Goal: Information Seeking & Learning: Learn about a topic

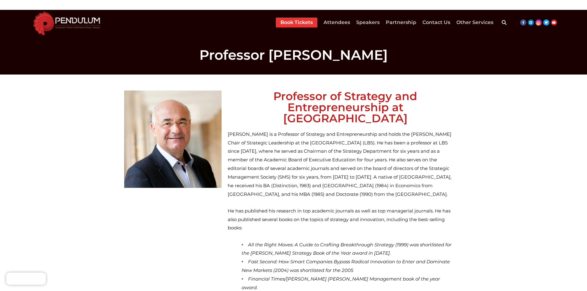
click at [58, 28] on img at bounding box center [66, 23] width 75 height 26
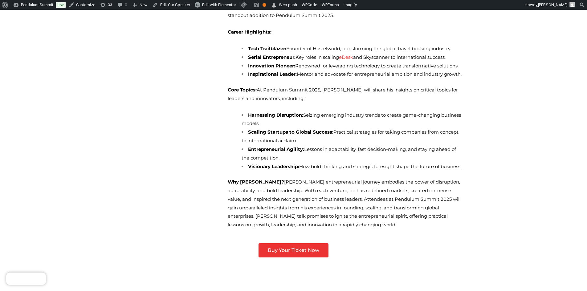
scroll to position [216, 0]
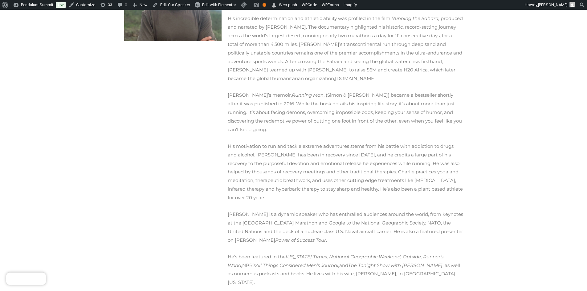
scroll to position [147, 0]
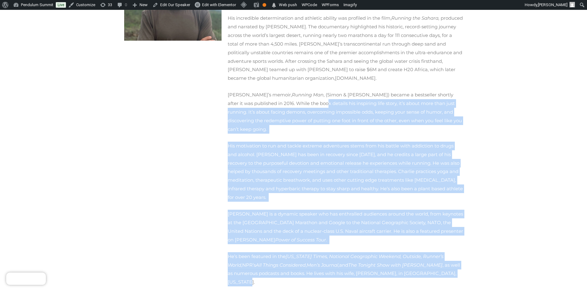
drag, startPoint x: 391, startPoint y: 243, endPoint x: 257, endPoint y: 92, distance: 201.8
click at [257, 92] on div "[PERSON_NAME] is a global ultra-endurance athlete and founder of the 5.8 Global…" at bounding box center [345, 129] width 235 height 315
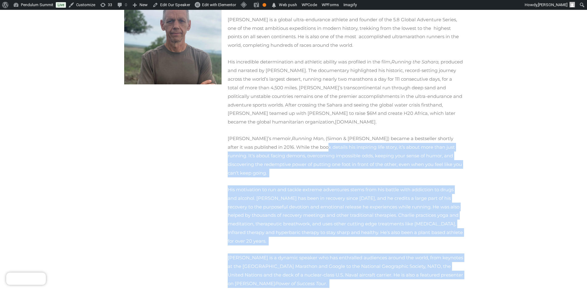
scroll to position [0, 0]
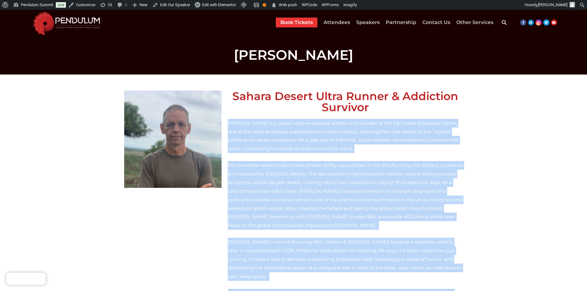
click at [226, 123] on div "Sahara Desert Ultra Runner & Addiction Survivor [PERSON_NAME] is a global ultra…" at bounding box center [345, 266] width 241 height 358
copy div "Loremip Dolor si a consec adipi-elitseddo eiusmod tem incidid ut lab 4.8 Etdolo…"
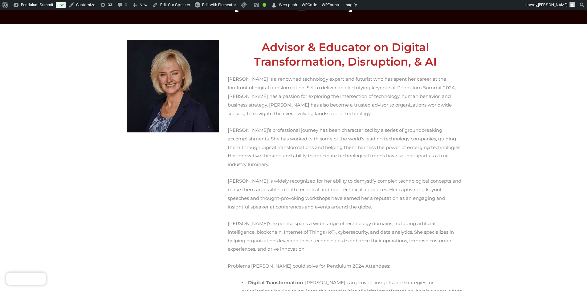
scroll to position [62, 0]
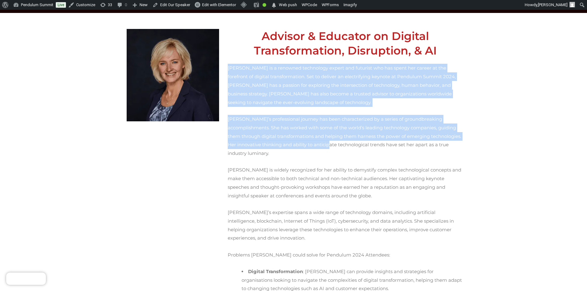
drag, startPoint x: 227, startPoint y: 66, endPoint x: 236, endPoint y: 132, distance: 66.5
click at [236, 132] on div "Advisor & Educator on Digital Transformation, Disruption, & AI Nancy Rademaker …" at bounding box center [345, 263] width 241 height 474
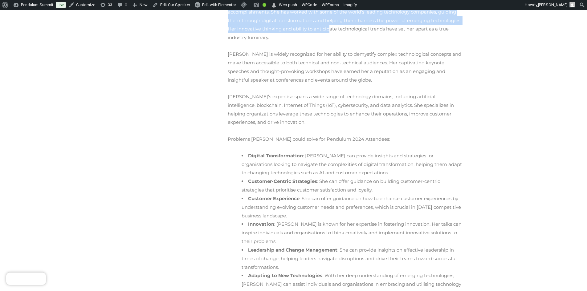
scroll to position [277, 0]
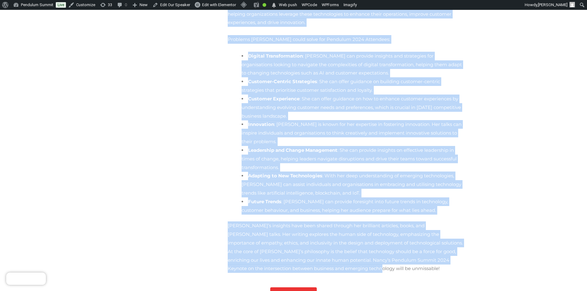
click at [423, 221] on p "Nancy’s insights have been shared through her brilliant articles, books, and TE…" at bounding box center [345, 246] width 235 height 51
copy div "Nancy Rademaker is a renowned technology expert and futurist who has spent her …"
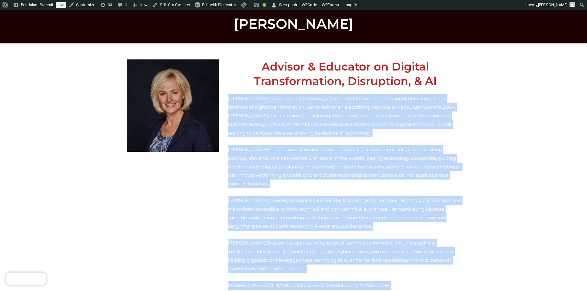
scroll to position [31, 0]
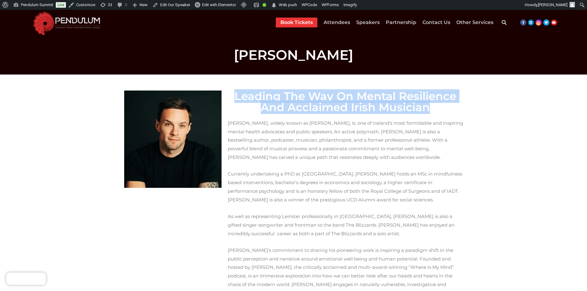
drag, startPoint x: 237, startPoint y: 95, endPoint x: 419, endPoint y: 111, distance: 183.1
click at [419, 111] on h2 "Leading The Way On Mental Resilience And Acclaimed Irish Musician" at bounding box center [345, 102] width 235 height 22
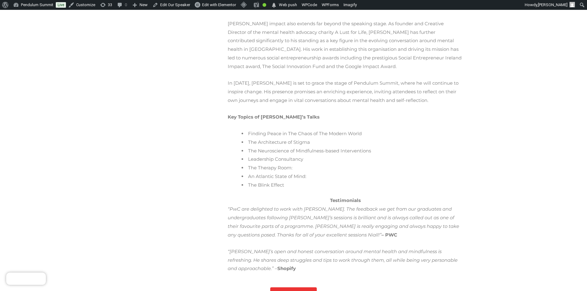
scroll to position [308, 0]
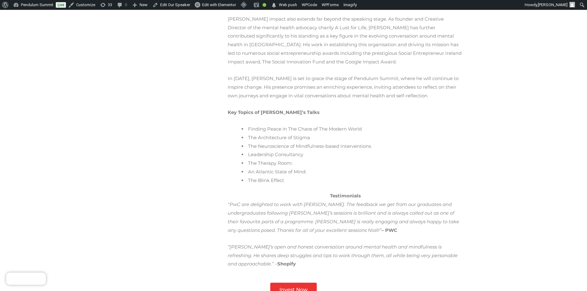
click at [444, 243] on p "“Niall’s open and honest conversation around mental health and mindfulness is r…" at bounding box center [345, 256] width 235 height 26
copy div "Leading The Way On Mental Resilience And Acclaimed Irish Musician Niall Breslin…"
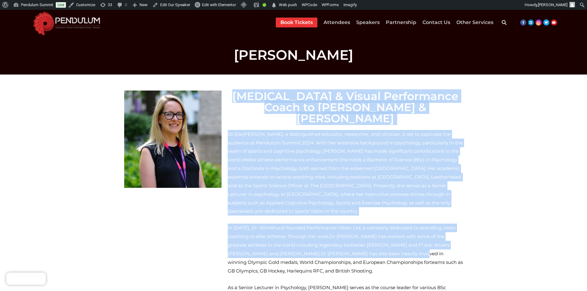
drag, startPoint x: 234, startPoint y: 94, endPoint x: 255, endPoint y: 235, distance: 143.3
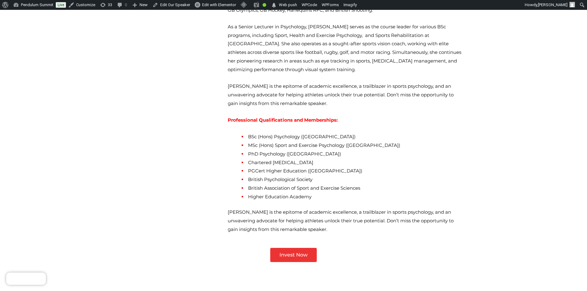
scroll to position [277, 0]
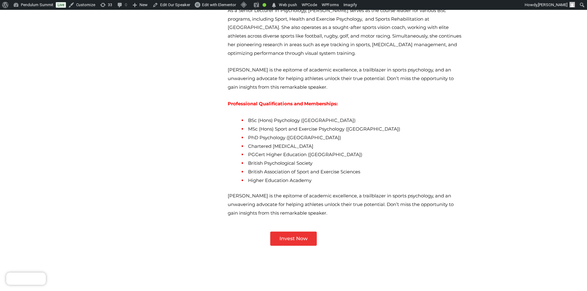
click at [273, 192] on p "Dr. Zoe Wimshurst is the epitome of academic excellence, a trailblazer in sport…" at bounding box center [345, 205] width 235 height 26
copy div "Psychologist & Visual Performance Coach to Cristiano Ronaldo & Max Verstappen D…"
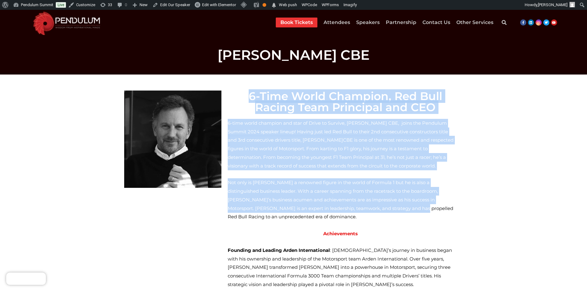
drag, startPoint x: 237, startPoint y: 93, endPoint x: 296, endPoint y: 207, distance: 128.7
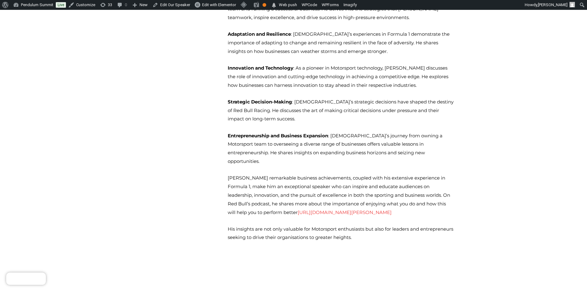
scroll to position [616, 0]
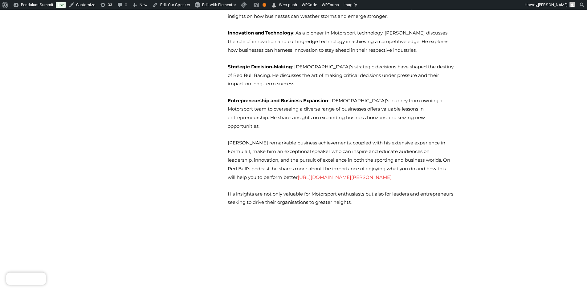
click at [316, 191] on span "His insights are not only valuable for Motorsport enthusiasts but also for lead…" at bounding box center [340, 198] width 225 height 14
copy div "5-Lore Ipsum Dolorsit, Ame Cons Adipis Elit Seddoeius tem INC 5-utla etdol magn…"
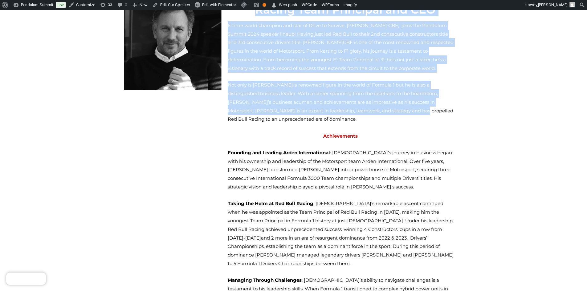
scroll to position [92, 0]
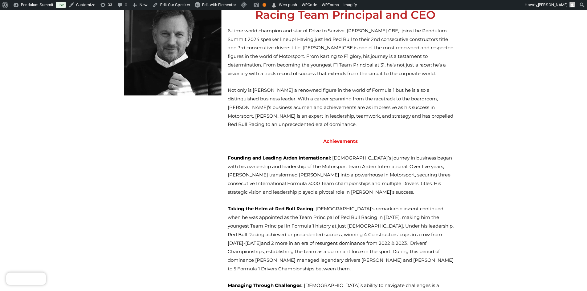
drag, startPoint x: 144, startPoint y: 186, endPoint x: 140, endPoint y: 182, distance: 5.9
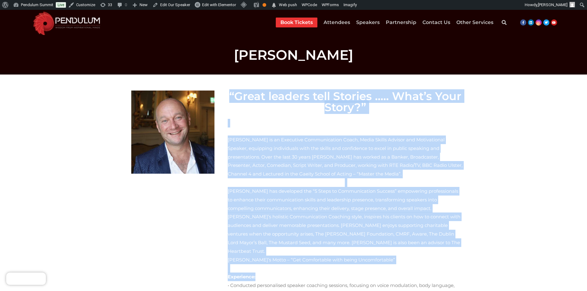
drag, startPoint x: 233, startPoint y: 91, endPoint x: 374, endPoint y: 247, distance: 210.4
click at [374, 247] on div "“Great leaders tell Stories ..... What’s Your Story?” Alan Shortt is an Executi…" at bounding box center [345, 232] width 241 height 291
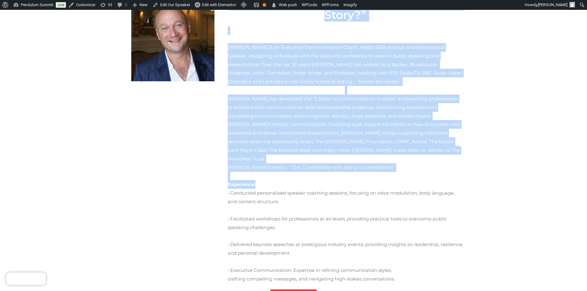
scroll to position [123, 0]
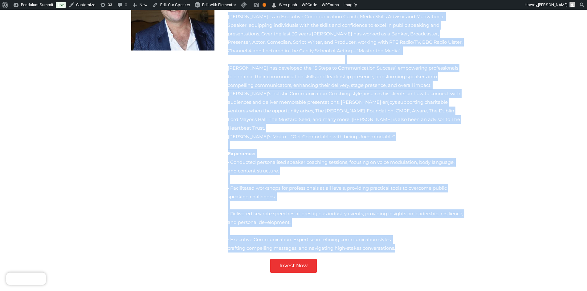
click at [382, 244] on div "crafting compelling messages, and navigating high-stakes conversations." at bounding box center [345, 248] width 235 height 9
copy div "“Great leaders tell Stories ..... What’s Your Story?” Alan Shortt is an Executi…"
click at [296, 132] on div "Alan’s Motto – “Get Comfortable with being Uncomfortable”" at bounding box center [345, 136] width 235 height 9
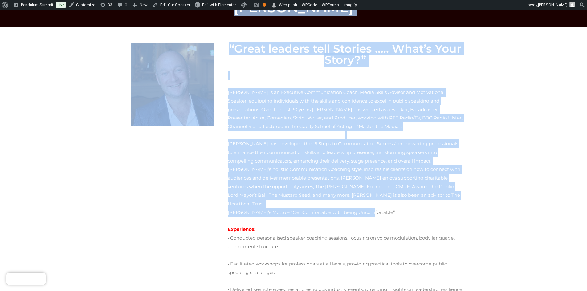
scroll to position [0, 0]
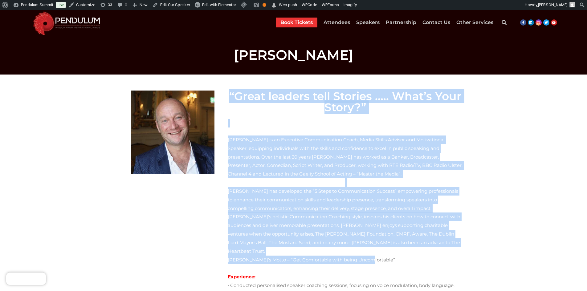
drag, startPoint x: 348, startPoint y: 95, endPoint x: 233, endPoint y: 97, distance: 114.9
click at [233, 97] on div "“Great leaders tell Stories ..... What’s Your Story?” Alan Shortt is an Executi…" at bounding box center [345, 232] width 241 height 291
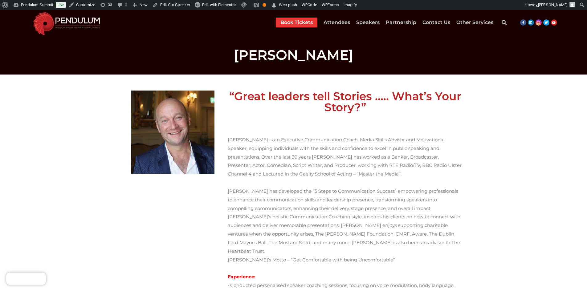
click at [283, 281] on div "• Conducted personalised speaker coaching sessions, focusing on voice modulatio…" at bounding box center [345, 289] width 235 height 17
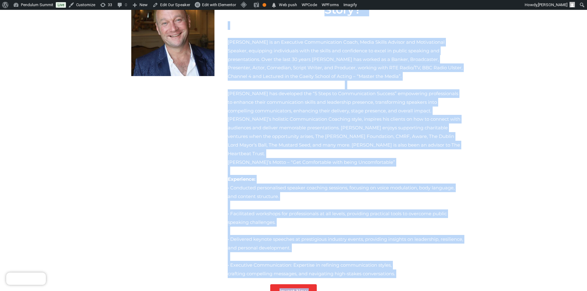
scroll to position [121, 0]
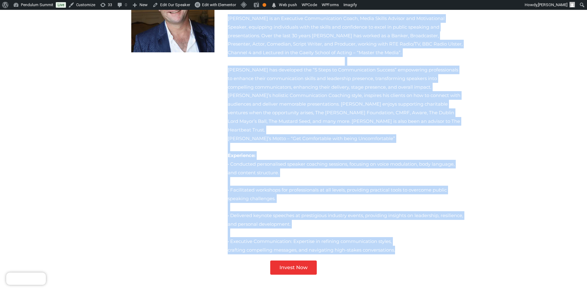
drag, startPoint x: 232, startPoint y: 91, endPoint x: 386, endPoint y: 225, distance: 203.9
click at [386, 225] on div "“Great leaders tell Stories ..... What’s Your Story?” Alan Shortt is an Executi…" at bounding box center [345, 111] width 241 height 291
copy div "“Great leaders tell Stories ..... What’s Your Story?” Alan Shortt is an Executi…"
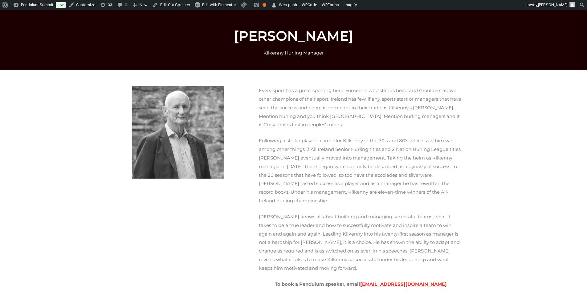
scroll to position [26, 0]
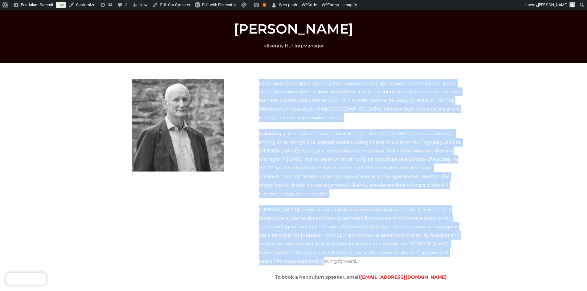
drag, startPoint x: 257, startPoint y: 82, endPoint x: 363, endPoint y: 236, distance: 187.1
click at [363, 236] on div "Every sport has a great sporting hero. Someone who stands head and shoulders ab…" at bounding box center [361, 188] width 210 height 225
copy div "Lorem ipsum dol s ametc adipisci elit. Seddoei tem incidi utla etd magnaaliq en…"
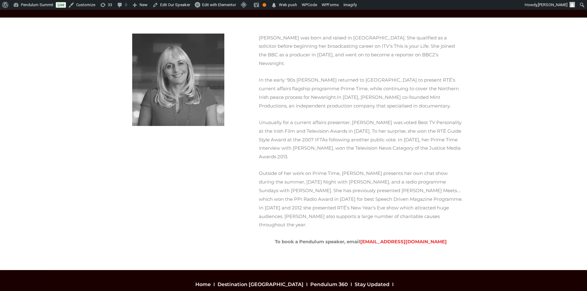
scroll to position [52, 0]
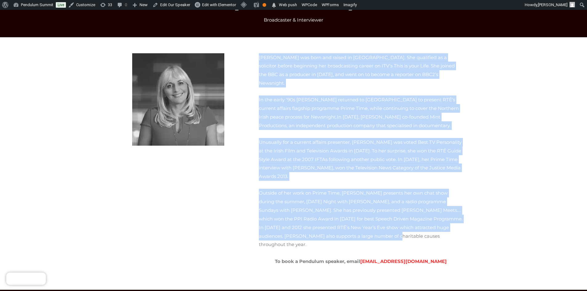
drag, startPoint x: 273, startPoint y: 220, endPoint x: 257, endPoint y: 56, distance: 164.6
click at [257, 56] on div "Miriam O’Callaghan was born and raised in Dublin. She qualified as a solicitor …" at bounding box center [361, 163] width 210 height 227
copy div "Miriam O’Callaghan was born and raised in Dublin. She qualified as a solicitor …"
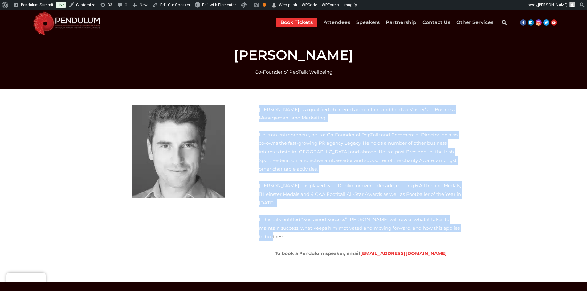
drag, startPoint x: 432, startPoint y: 216, endPoint x: 252, endPoint y: 106, distance: 211.3
click at [252, 106] on div "[PERSON_NAME] is a qualified chartered accountant and holds a Master’s in Busin…" at bounding box center [351, 185] width 230 height 167
copy div "[PERSON_NAME] is a qualified chartered accountant and holds a Master’s in Busin…"
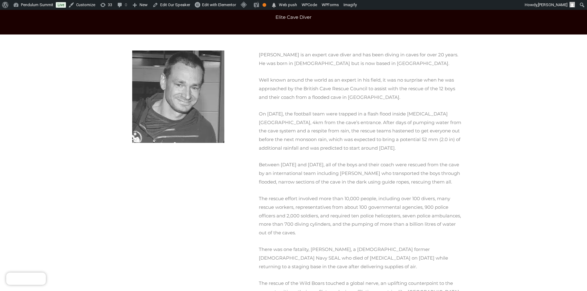
scroll to position [62, 0]
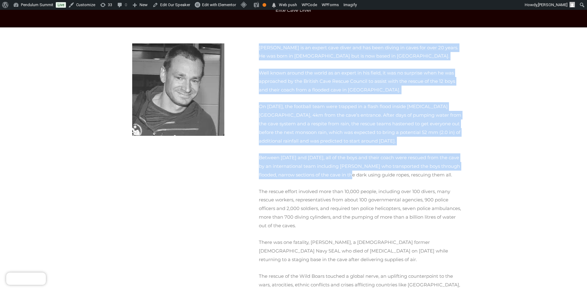
drag, startPoint x: 258, startPoint y: 51, endPoint x: 308, endPoint y: 169, distance: 128.8
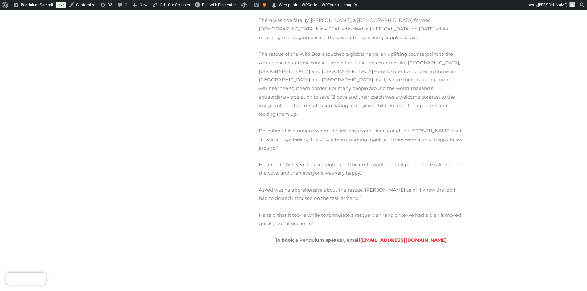
scroll to position [308, 0]
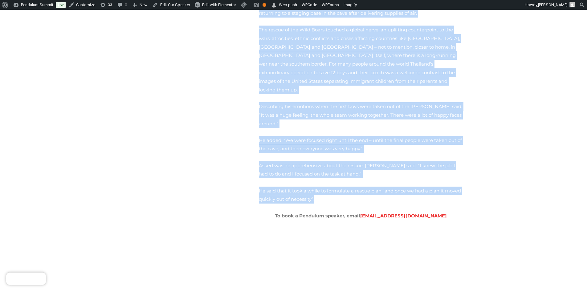
click at [300, 187] on p "He said that it took a while to formulate a rescue plan “and once we had a plan…" at bounding box center [361, 195] width 204 height 17
copy div "Jim Warny is an expert cave diver and has been diving in caves for over 20 year…"
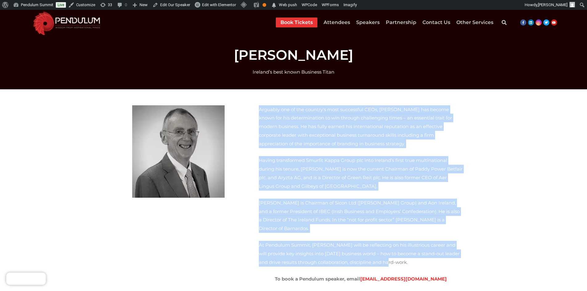
drag, startPoint x: 343, startPoint y: 237, endPoint x: 245, endPoint y: 106, distance: 163.6
click at [245, 106] on div "Arguably one of the country’s most successful CEOs, Gary McGann has become know…" at bounding box center [351, 198] width 230 height 192
copy div "Arguably one of the country’s most successful CEOs, Gary McGann has become know…"
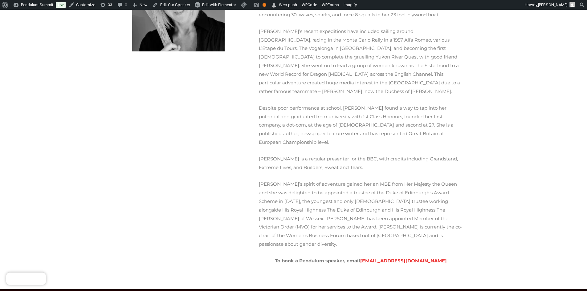
scroll to position [147, 0]
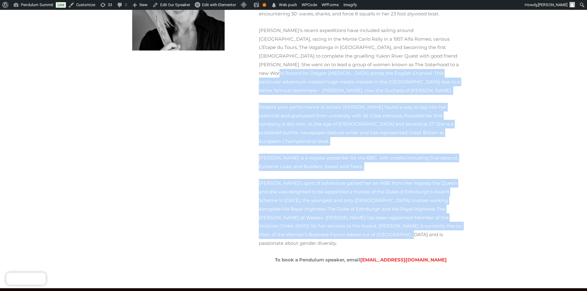
drag, startPoint x: 410, startPoint y: 193, endPoint x: 267, endPoint y: 52, distance: 200.8
click at [267, 52] on div "[PERSON_NAME] MVO, MBE is a truly inspiration woman. A professional adventurer,…" at bounding box center [361, 111] width 204 height 306
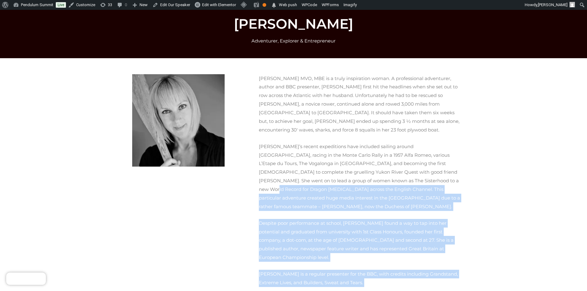
scroll to position [24, 0]
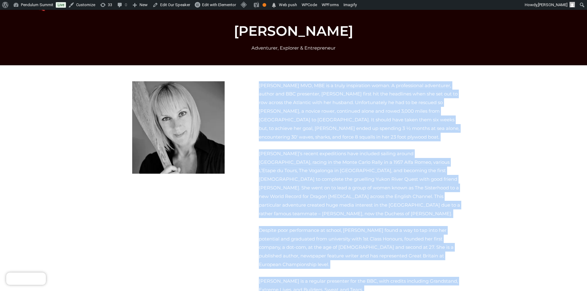
click at [259, 85] on p "[PERSON_NAME] MVO, MBE is a truly inspiration woman. A professional adventurer,…" at bounding box center [361, 111] width 204 height 60
copy div "Lorem Ipsumd SIT, AME co a elits doeiusmodte incid. U laboreetdolo magnaaliqu, …"
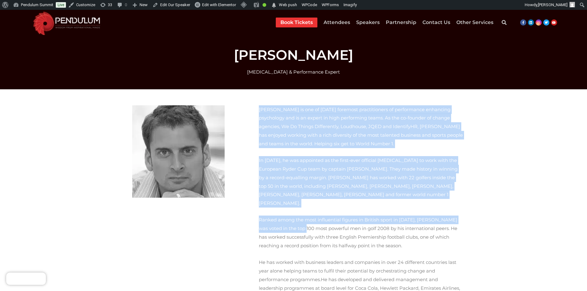
drag, startPoint x: 259, startPoint y: 107, endPoint x: 271, endPoint y: 218, distance: 111.5
click at [271, 218] on div "Jamil Qureshi is one of today’s foremost practitioners of performance enhancing…" at bounding box center [361, 215] width 204 height 221
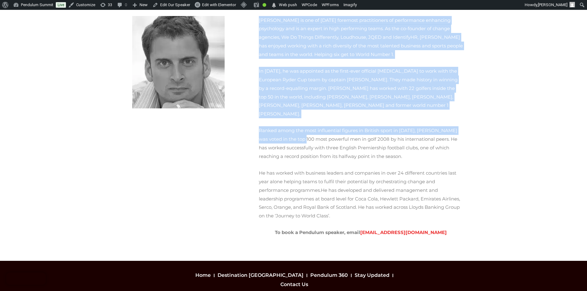
scroll to position [92, 0]
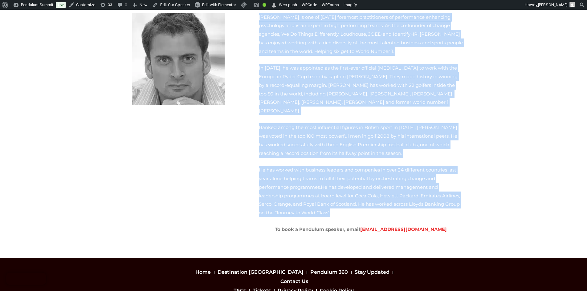
click at [390, 196] on p "He has worked with business leaders and companies in over 24 different countrie…" at bounding box center [361, 191] width 204 height 51
copy div "Jamil Qureshi is one of today’s foremost practitioners of performance enhancing…"
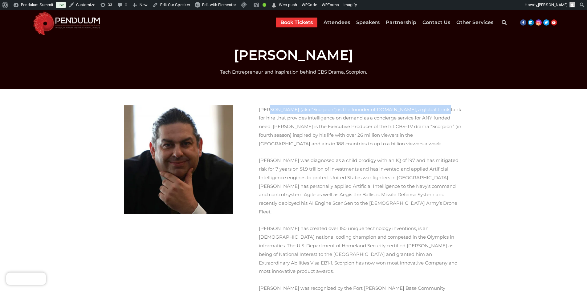
drag, startPoint x: 256, startPoint y: 117, endPoint x: 264, endPoint y: 109, distance: 10.9
click at [268, 109] on div "[PERSON_NAME] (aka “Scorpion”) is the founder of [DOMAIN_NAME] , a global think…" at bounding box center [361, 241] width 210 height 278
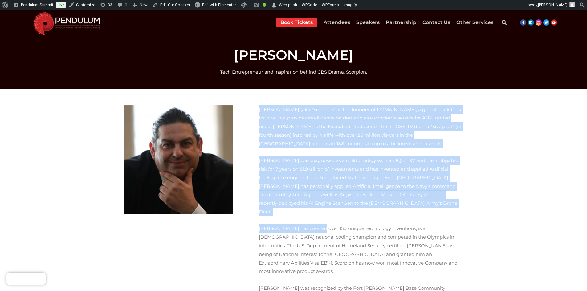
drag, startPoint x: 258, startPoint y: 108, endPoint x: 313, endPoint y: 202, distance: 107.9
click at [313, 202] on div "Walter O’Brien (aka “Scorpion”) is the founder of ScorpionComputerServices.com …" at bounding box center [361, 237] width 204 height 264
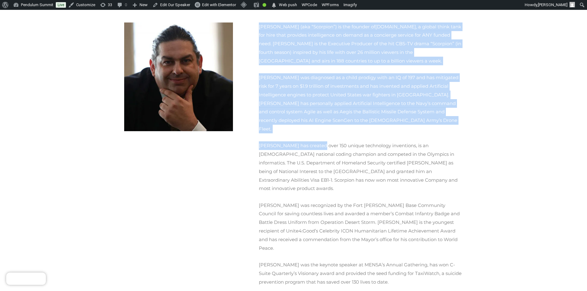
scroll to position [92, 0]
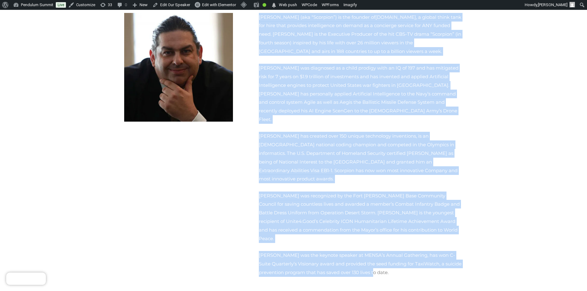
click at [331, 251] on p "Walter was the keynote speaker at MENSA’s Annual Gathering, has won C-Suite Qua…" at bounding box center [361, 264] width 204 height 26
copy div "Walter O’Brien (aka “Scorpion”) is the founder of ScorpionComputerServices.com …"
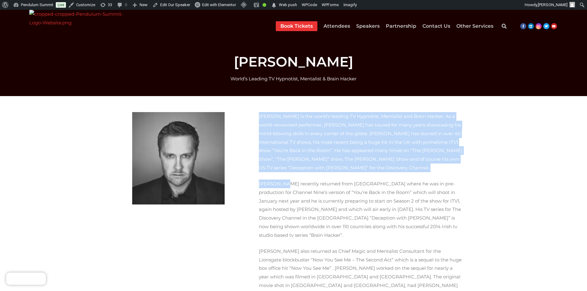
drag, startPoint x: 255, startPoint y: 114, endPoint x: 278, endPoint y: 167, distance: 58.4
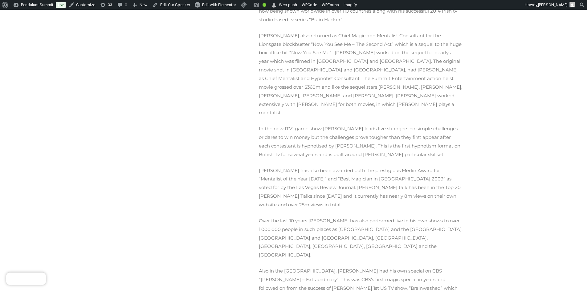
scroll to position [215, 0]
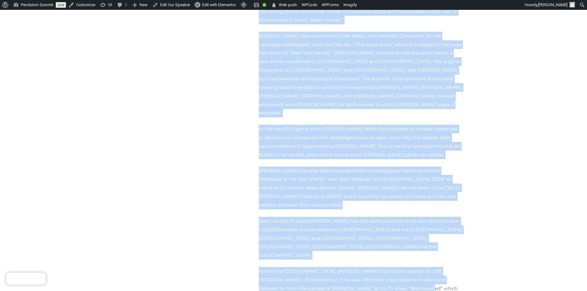
click at [352, 267] on p "Also in the US, Keith had his own special on CBS “Keith Barry – Extraordinary”.…" at bounding box center [361, 284] width 204 height 34
copy div "Keith Barry is the world’s leading TV Hypnotist, Mentalist and Brain Hacker. As…"
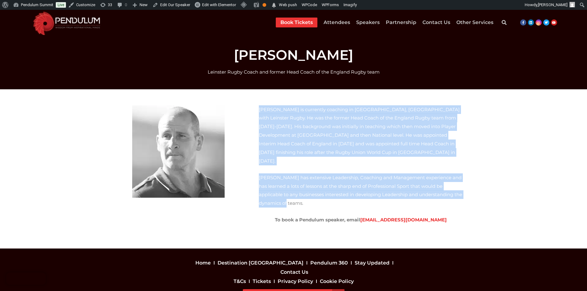
drag, startPoint x: 423, startPoint y: 186, endPoint x: 255, endPoint y: 109, distance: 184.7
click at [256, 109] on div "Stuart Lancaster is currently coaching in Dublin, Ireland with Leinster Rugby. …" at bounding box center [361, 168] width 210 height 133
copy div "Stuart Lancaster is currently coaching in Dublin, Ireland with Leinster Rugby. …"
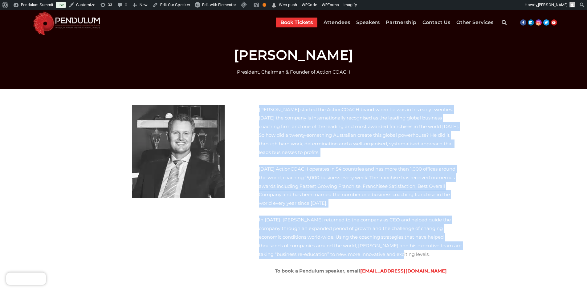
drag, startPoint x: 258, startPoint y: 108, endPoint x: 462, endPoint y: 226, distance: 235.3
click at [462, 226] on div "[PERSON_NAME] started the ActionCOACH brand when he was in his early twenties. …" at bounding box center [361, 194] width 210 height 184
copy div "[PERSON_NAME] started the ActionCOACH brand when he was in his early twenties. …"
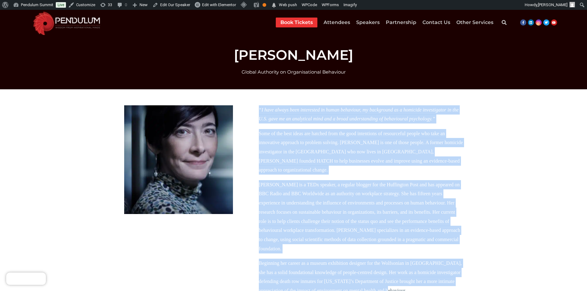
drag, startPoint x: 257, startPoint y: 106, endPoint x: 415, endPoint y: 271, distance: 228.1
click at [415, 271] on div "“I have always been interested in human behaviour, my background as a homicide …" at bounding box center [361, 237] width 210 height 271
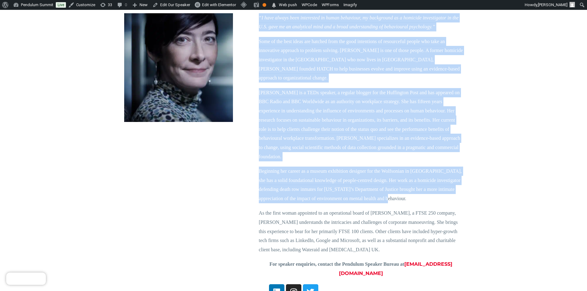
scroll to position [92, 0]
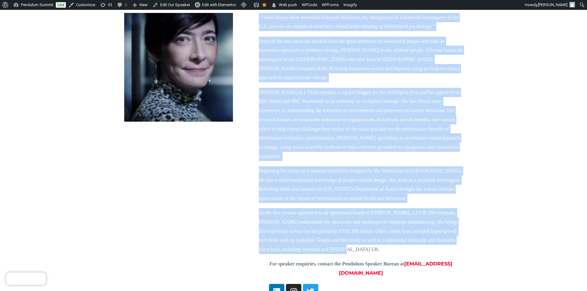
click at [348, 235] on p "As the first woman appointed to an operational board of Morgan Sindall, a FTSE …" at bounding box center [361, 231] width 204 height 46
copy div "“I have always been interested in human behaviour, my background as a homicide …"
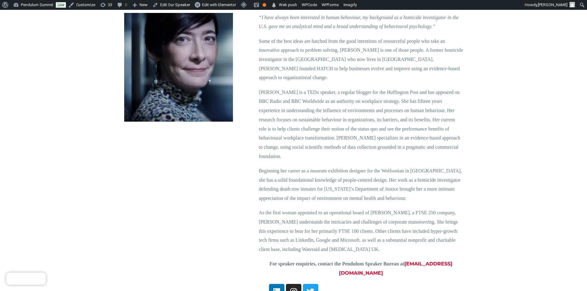
click at [294, 259] on p "For speaker enquiries, contact the Pendulum Speaker Bureau at welcome@pendulums…" at bounding box center [361, 268] width 204 height 18
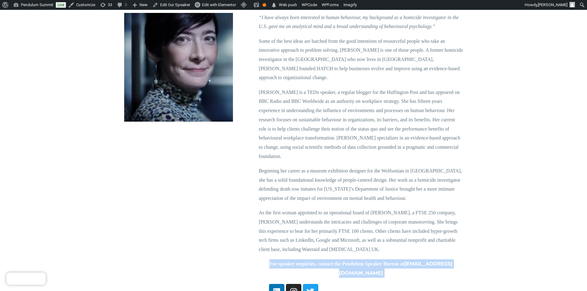
drag, startPoint x: 294, startPoint y: 246, endPoint x: 409, endPoint y: 253, distance: 115.4
click at [409, 259] on p "For speaker enquiries, contact the Pendulum Speaker Bureau at welcome@pendulums…" at bounding box center [361, 268] width 204 height 18
copy div "For speaker enquiries, contact the Pendulum Speaker Bureau at welcome@pendulums…"
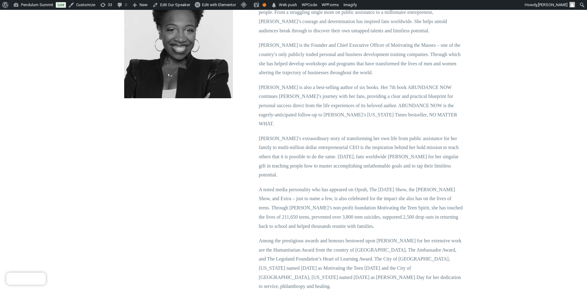
scroll to position [238, 0]
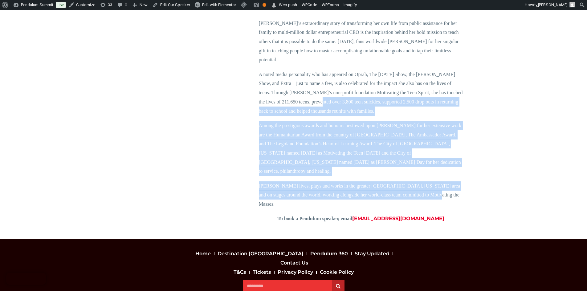
drag, startPoint x: 418, startPoint y: 170, endPoint x: 291, endPoint y: 87, distance: 151.8
click at [291, 87] on div "Lisa Nichols is one of the world’s most-requested motivational speakers. She is…" at bounding box center [361, 48] width 204 height 349
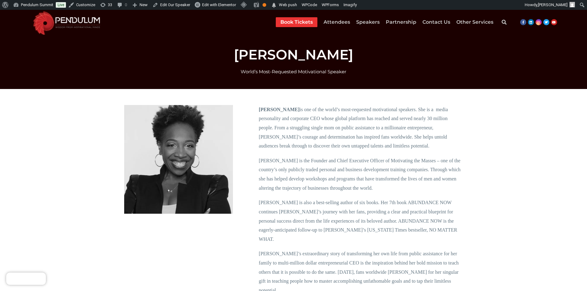
scroll to position [0, 0]
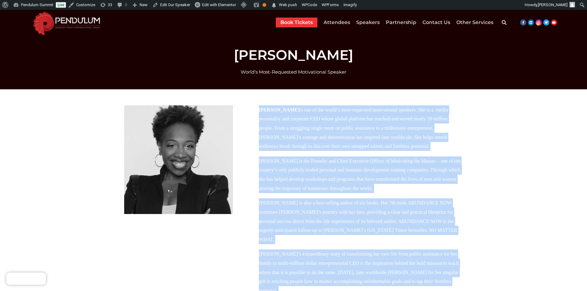
click at [256, 109] on div "Lisa Nichols is one of the world’s most-requested motivational speakers. She is…" at bounding box center [361, 279] width 210 height 355
copy div "Lisa Nichols is one of the world’s most-requested motivational speakers. She is…"
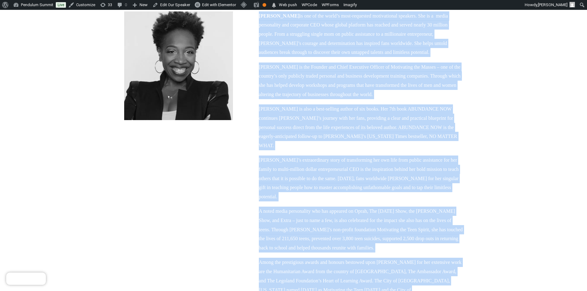
scroll to position [154, 0]
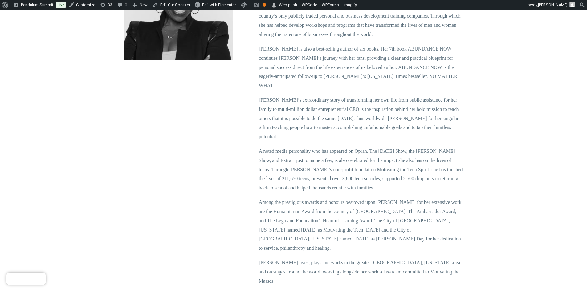
click at [329, 291] on p "To book a Pendulum speaker, email [EMAIL_ADDRESS][DOMAIN_NAME]" at bounding box center [361, 295] width 204 height 9
copy div "To book a Pendulum speaker, email [EMAIL_ADDRESS][DOMAIN_NAME]"
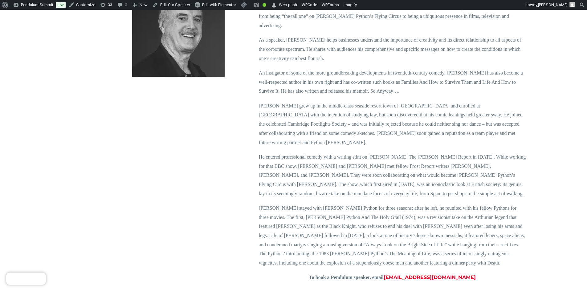
scroll to position [154, 0]
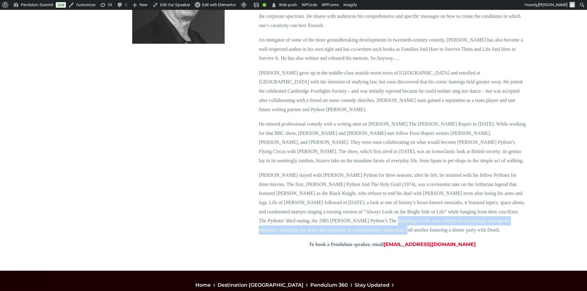
drag, startPoint x: 323, startPoint y: 209, endPoint x: 316, endPoint y: 206, distance: 7.4
click at [316, 206] on p "[PERSON_NAME] stayed with [PERSON_NAME] Python for three seasons; after he left…" at bounding box center [392, 203] width 267 height 64
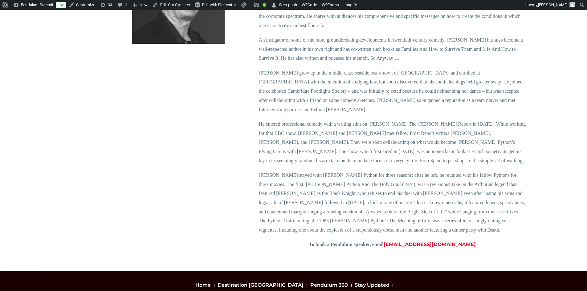
click at [312, 237] on div "Often named the funniest man alive, [PERSON_NAME] is both a versatile comedic a…" at bounding box center [361, 103] width 210 height 310
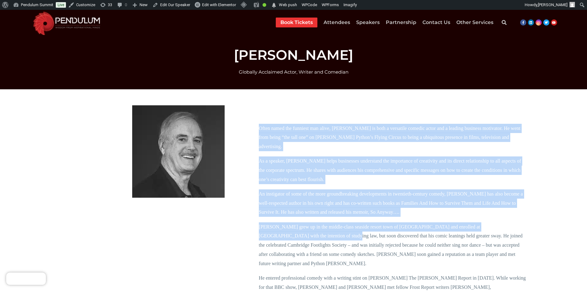
drag, startPoint x: 259, startPoint y: 128, endPoint x: 279, endPoint y: 231, distance: 104.6
click at [279, 231] on div "Often named the funniest man alive, [PERSON_NAME] is both a versatile comedic a…" at bounding box center [392, 264] width 267 height 280
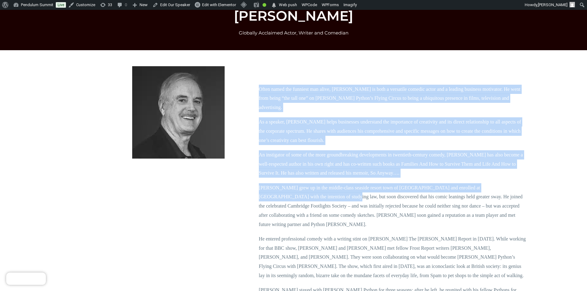
scroll to position [185, 0]
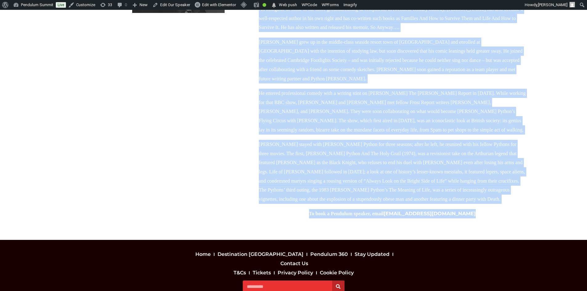
click at [472, 209] on p "To book a Pendulum speaker, email [EMAIL_ADDRESS][DOMAIN_NAME]" at bounding box center [392, 213] width 267 height 9
copy div "Lorem ipsum dol sitametc adi elits, Doei Tempor in utla e doloremag aliquae adm…"
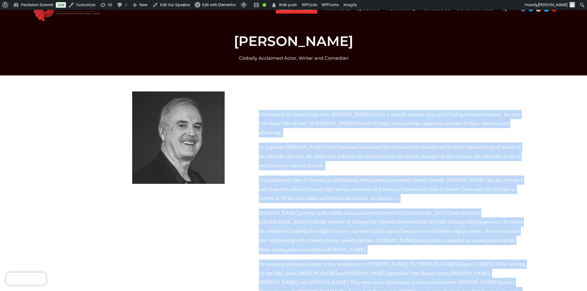
scroll to position [0, 0]
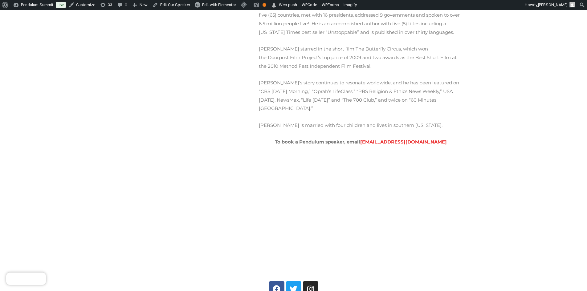
scroll to position [246, 0]
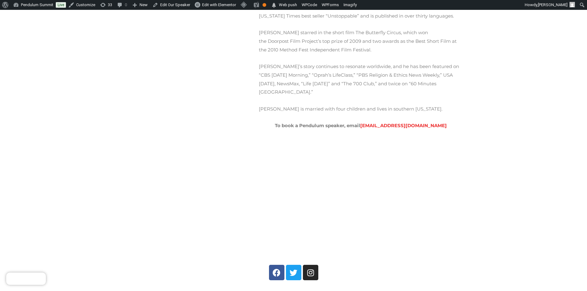
drag, startPoint x: 203, startPoint y: 201, endPoint x: 243, endPoint y: 198, distance: 39.6
click at [243, 198] on div "International motivational speaker and New York Times best-selling author Nick …" at bounding box center [351, 59] width 230 height 406
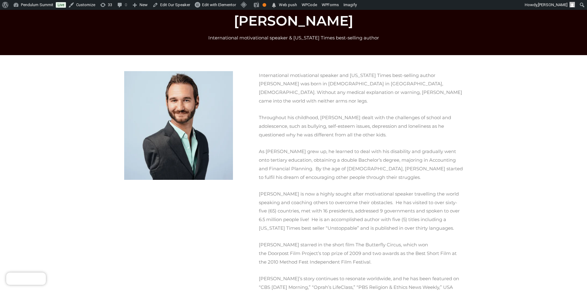
scroll to position [31, 0]
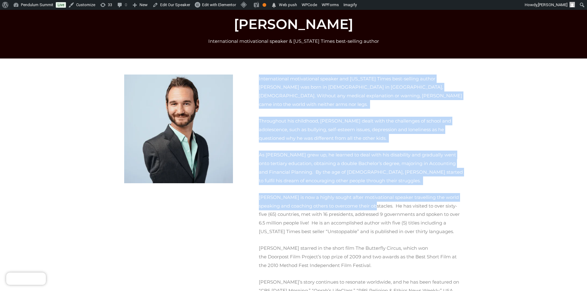
drag, startPoint x: 259, startPoint y: 76, endPoint x: 332, endPoint y: 187, distance: 132.1
click at [332, 187] on div "International motivational speaker and New York Times best-selling author Nick …" at bounding box center [361, 210] width 204 height 271
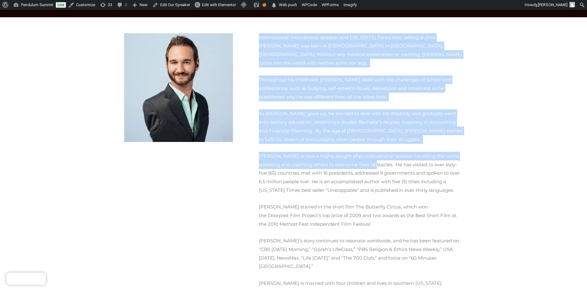
scroll to position [185, 0]
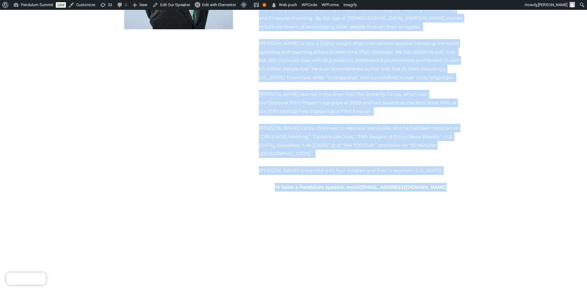
click at [444, 183] on p "To book a Pendulum speaker, email welcome@pendulumspeakers.com" at bounding box center [361, 187] width 204 height 9
copy div "International motivational speaker and New York Times best-selling author Nick …"
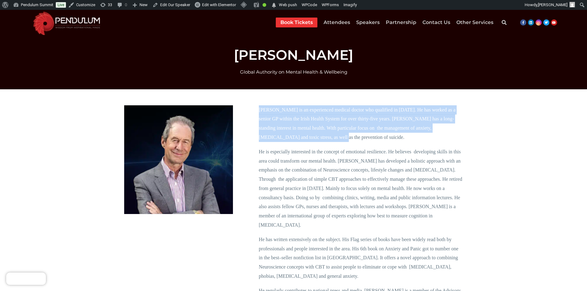
drag, startPoint x: 260, startPoint y: 108, endPoint x: 273, endPoint y: 137, distance: 31.4
click at [273, 137] on p "Dr. Harry Barry is an experienced medical doctor who qualified in 1976. He has …" at bounding box center [361, 123] width 204 height 37
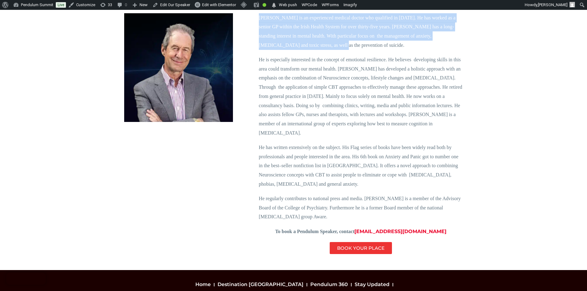
scroll to position [92, 0]
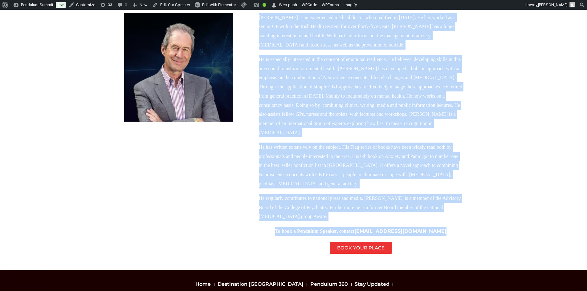
click at [444, 227] on p "To book a Pendulum Speaker, contact welcome@pendulumspeakers.com" at bounding box center [361, 231] width 204 height 9
copy div "Dr. Harry Barry is an experienced medical doctor who qualified in 1976. He has …"
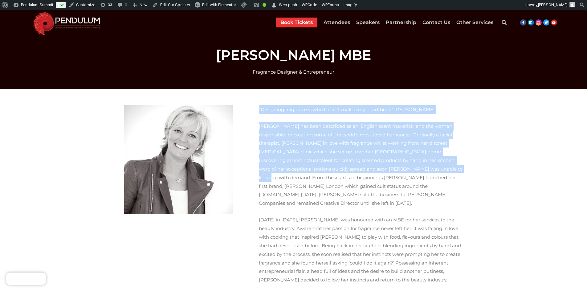
drag, startPoint x: 259, startPoint y: 111, endPoint x: 280, endPoint y: 167, distance: 60.1
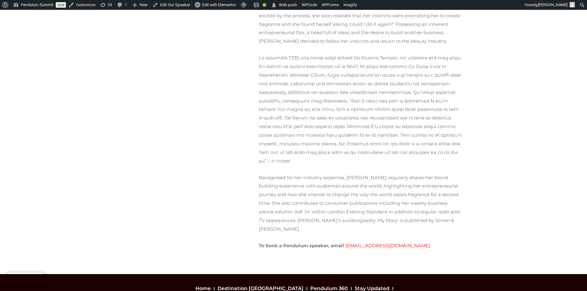
scroll to position [246, 0]
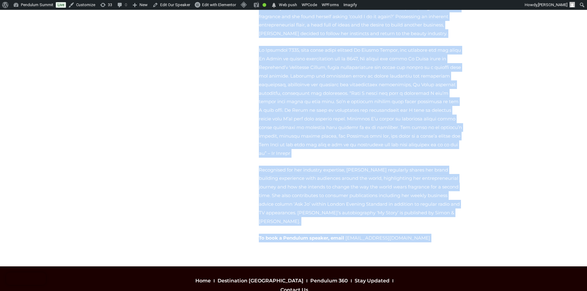
click at [414, 234] on p "To book a Pendulum speaker, email welcome@pendulumspeakers.com" at bounding box center [361, 238] width 204 height 9
copy div "“Designing fragrance is who I am. It makes my heart beat.” Jo Malone Jo Malone …"
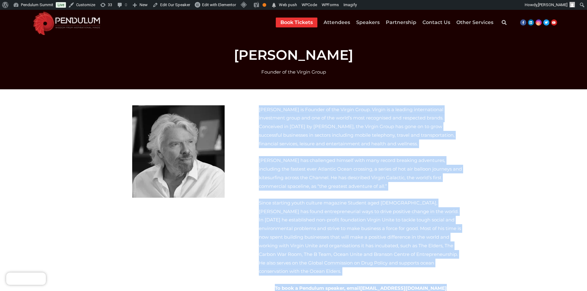
drag, startPoint x: 257, startPoint y: 109, endPoint x: 454, endPoint y: 272, distance: 256.2
click at [454, 272] on div "Sir Richard Branson is Founder of the Virgin Group. Virgin is a leading interna…" at bounding box center [361, 202] width 210 height 201
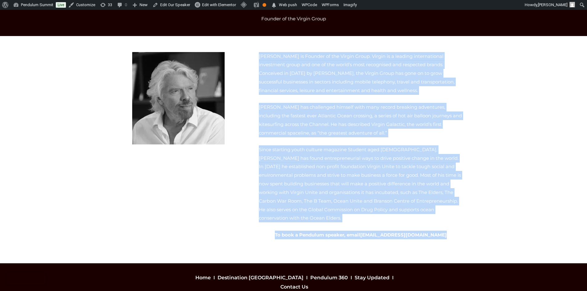
scroll to position [62, 0]
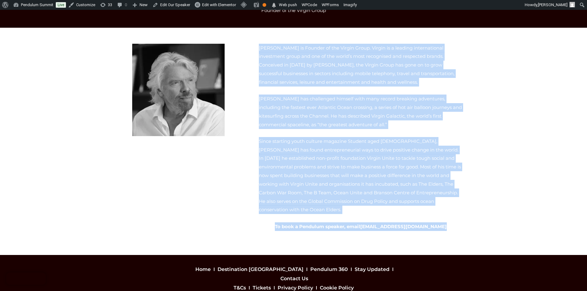
copy div "Sir Richard Branson is Founder of the Virgin Group. Virgin is a leading interna…"
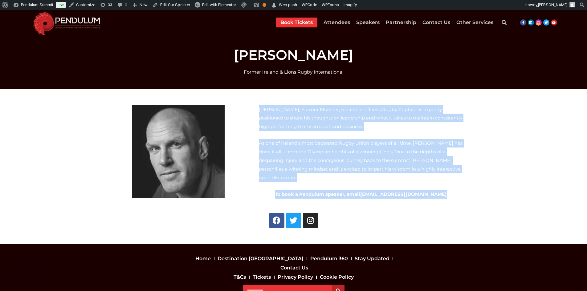
drag, startPoint x: 254, startPoint y: 115, endPoint x: 466, endPoint y: 184, distance: 222.5
click at [466, 184] on div "Paul O’Connell, Former Munster, Ireland and Lions Rugby Captain, is expertly po…" at bounding box center [293, 166] width 351 height 135
copy div "Paul O’Connell, Former Munster, Ireland and Lions Rugby Captain, is expertly po…"
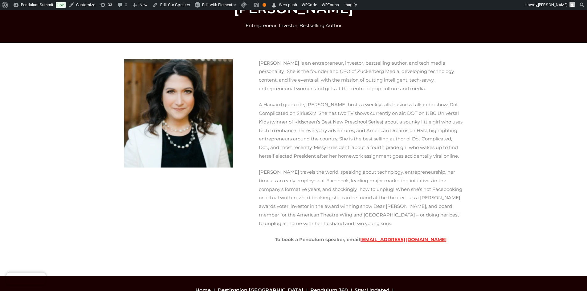
scroll to position [55, 0]
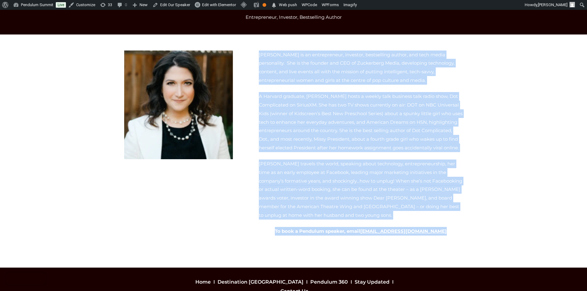
drag, startPoint x: 447, startPoint y: 223, endPoint x: 257, endPoint y: 54, distance: 254.6
click at [257, 54] on div "Randi Zuckerberg is an entrepreneur, investor, bestselling author, and tech med…" at bounding box center [361, 150] width 210 height 207
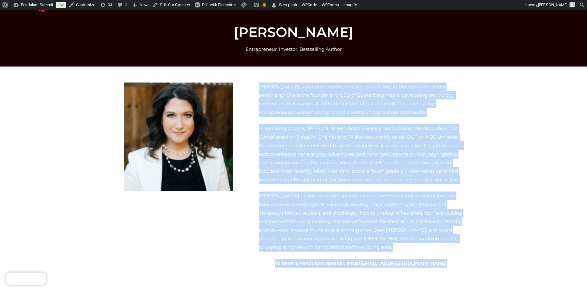
scroll to position [19, 0]
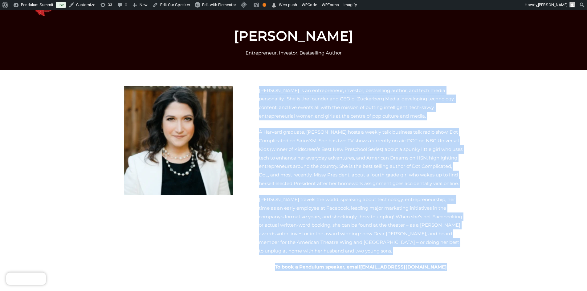
copy div "Randi Zuckerberg is an entrepreneur, investor, bestselling author, and tech med…"
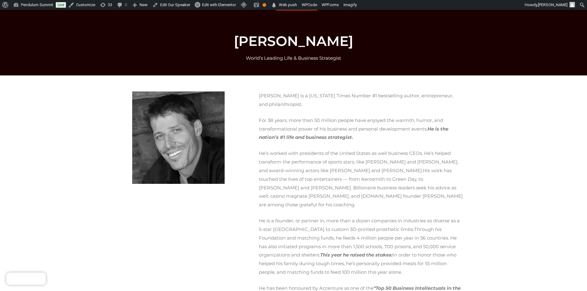
scroll to position [31, 0]
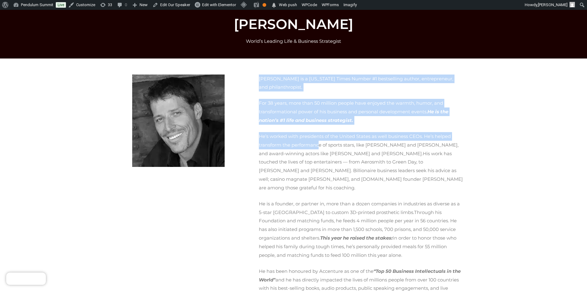
drag, startPoint x: 259, startPoint y: 78, endPoint x: 282, endPoint y: 140, distance: 66.6
click at [282, 140] on div "Tony Robbins is a New York Times Number #1 bestselling author, entrepreneur, an…" at bounding box center [361, 196] width 204 height 243
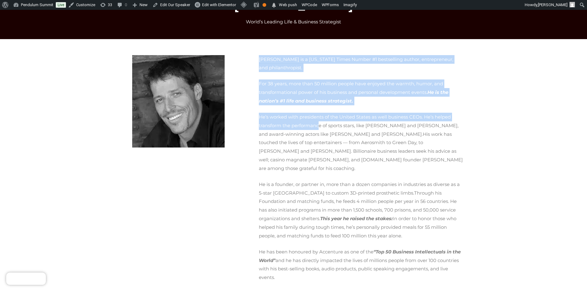
scroll to position [154, 0]
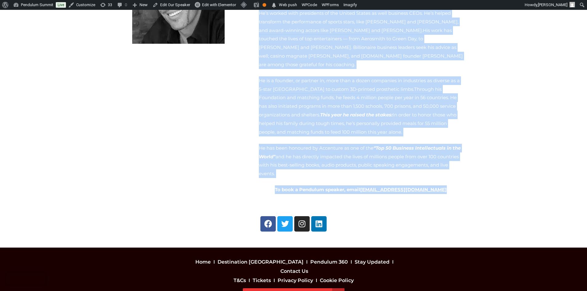
click at [445, 185] on p "To book a Pendulum speaker, email welcome@pendulumspeakers.com" at bounding box center [361, 189] width 204 height 9
copy div "Tony Robbins is a New York Times Number #1 bestselling author, entrepreneur, an…"
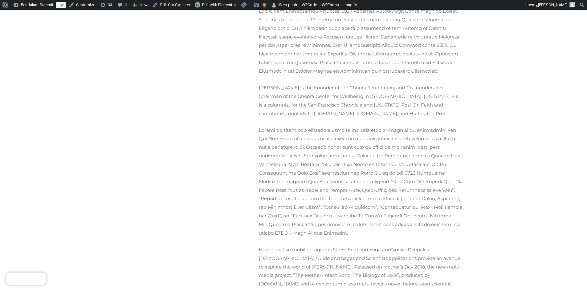
scroll to position [486, 0]
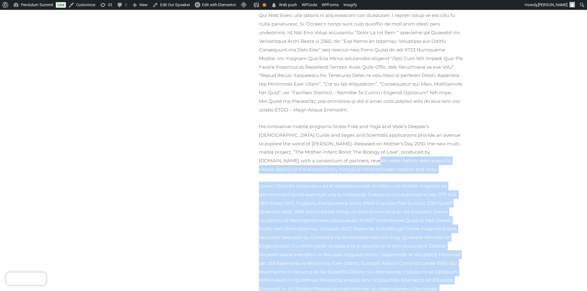
drag, startPoint x: 444, startPoint y: 237, endPoint x: 252, endPoint y: 107, distance: 232.6
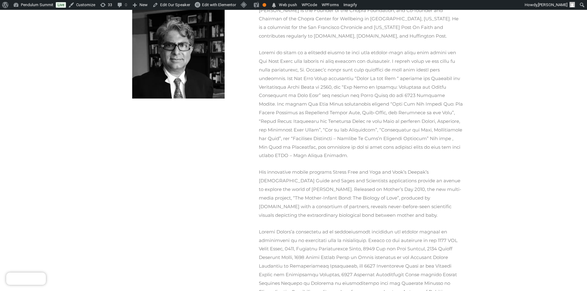
scroll to position [0, 0]
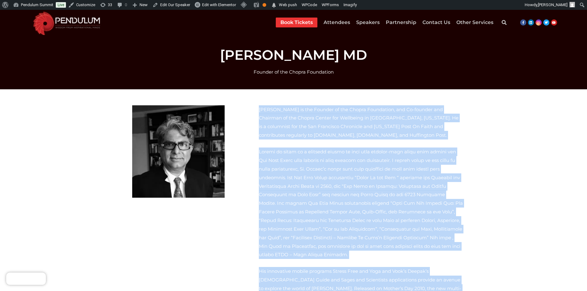
copy div "Loremi Dolors am con Adipisc el sed Doeius Temporinci, utl Et-dolorem ali Enima…"
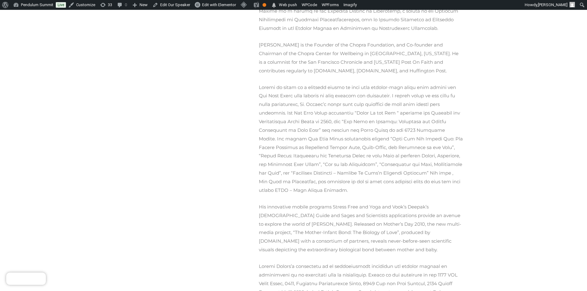
scroll to position [493, 0]
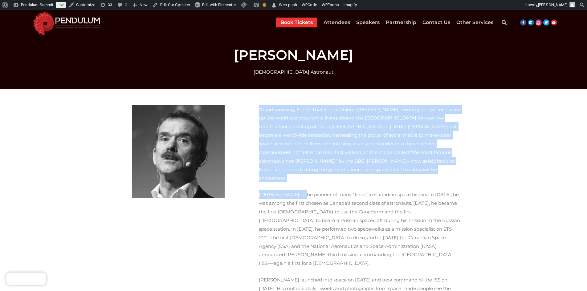
drag, startPoint x: 255, startPoint y: 107, endPoint x: 294, endPoint y: 177, distance: 80.2
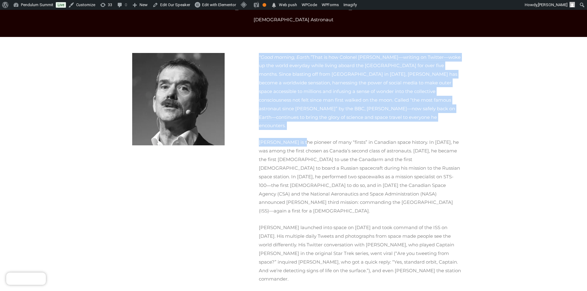
scroll to position [185, 0]
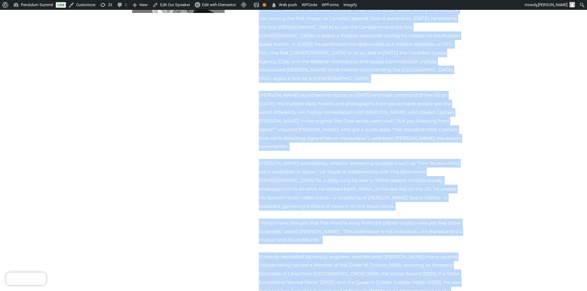
copy div "“Good morning, Earth.” That is how Colonel Chris Hadfield—writing on Twitter—wo…"
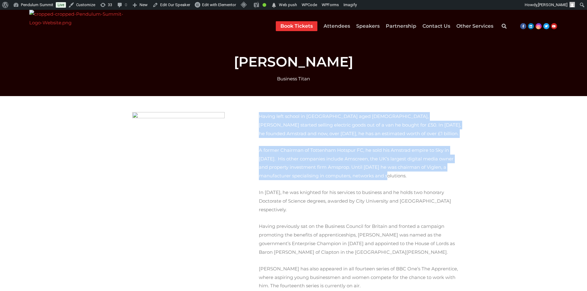
drag, startPoint x: 255, startPoint y: 115, endPoint x: 287, endPoint y: 172, distance: 65.4
click at [287, 172] on div "Having left school in [GEOGRAPHIC_DATA] aged [DEMOGRAPHIC_DATA], [PERSON_NAME] …" at bounding box center [351, 218] width 230 height 218
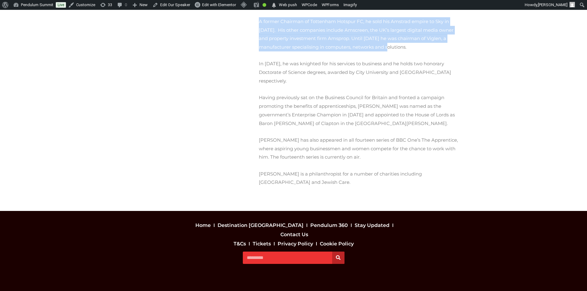
scroll to position [122, 0]
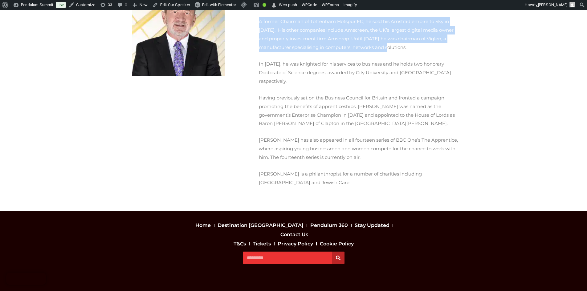
click at [288, 175] on p "[PERSON_NAME] is a philanthropist for a number of charities including [GEOGRAPH…" at bounding box center [361, 178] width 204 height 17
copy div "Loremi dolo sitame co Adipisc elit 81, Sedd Eiusm tempori utlabor etdolore magn…"
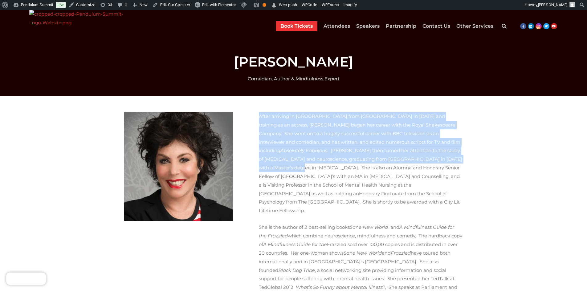
drag, startPoint x: 0, startPoint y: 0, endPoint x: 277, endPoint y: 163, distance: 322.0
click at [277, 163] on p "After arriving in [GEOGRAPHIC_DATA] from [GEOGRAPHIC_DATA] in [DATE] and traini…" at bounding box center [361, 163] width 204 height 103
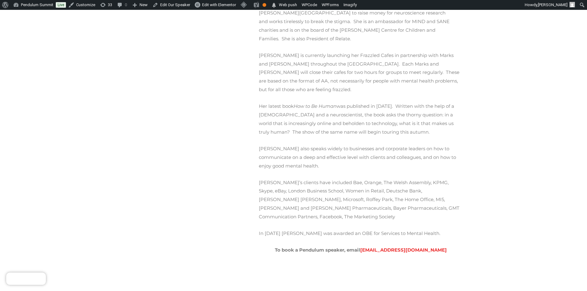
scroll to position [308, 0]
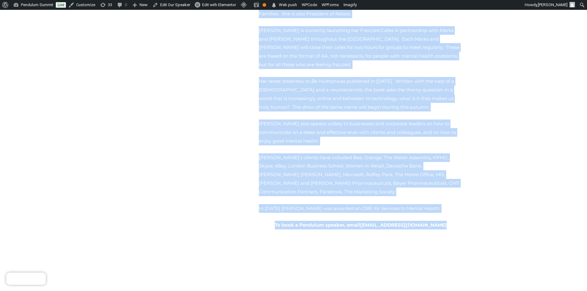
click at [441, 221] on p "To book a Pendulum speaker, email [EMAIL_ADDRESS][DOMAIN_NAME]" at bounding box center [361, 225] width 204 height 9
copy div "Lorem ipsumdol si Ametcon adip eli Seddoe Tempor in 8838 utl etdolore ma al eni…"
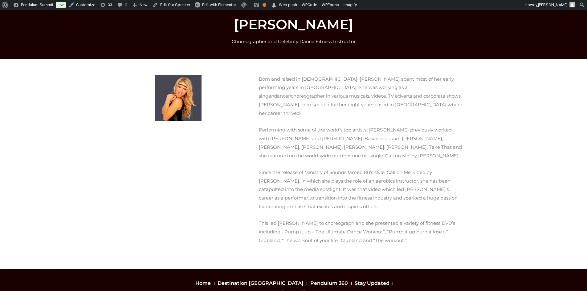
scroll to position [31, 0]
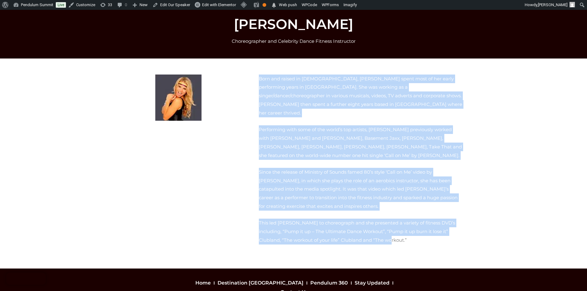
drag, startPoint x: 321, startPoint y: 187, endPoint x: 253, endPoint y: 78, distance: 128.9
click at [253, 78] on div "Born and raised in Australia, Deanne spent most of her early performing years i…" at bounding box center [351, 163] width 230 height 184
copy div "Born and raised in Australia, Deanne spent most of her early performing years i…"
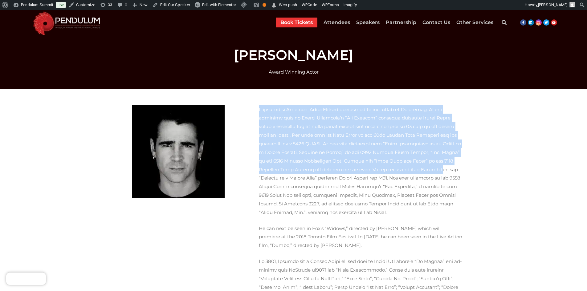
drag, startPoint x: 258, startPoint y: 108, endPoint x: 277, endPoint y: 167, distance: 61.7
click at [277, 167] on div "He can next be seen in Fox’s “Widows,” directed by [PERSON_NAME] which will pre…" at bounding box center [361, 273] width 210 height 343
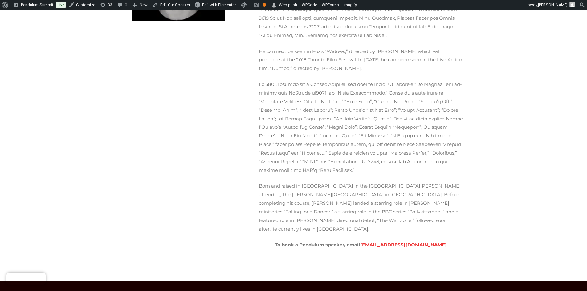
scroll to position [185, 0]
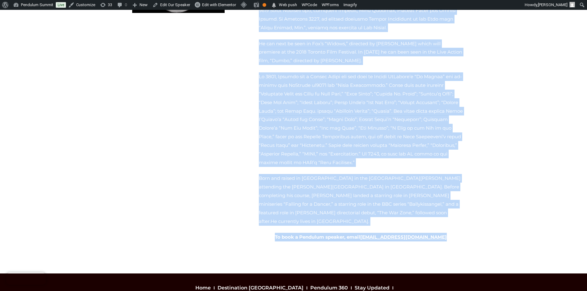
click at [445, 233] on p "To book a Pendulum speaker, email [EMAIL_ADDRESS][DOMAIN_NAME]" at bounding box center [361, 237] width 204 height 9
copy div "L ipsumd si Ametcon, Adipi Elitsed doeiusmod te inci utlab et Doloremag. Al eni…"
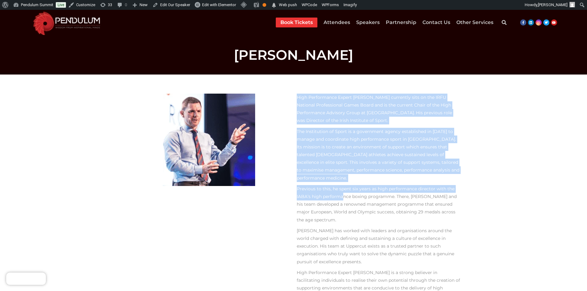
drag, startPoint x: 294, startPoint y: 96, endPoint x: 313, endPoint y: 177, distance: 83.2
click at [313, 177] on div "High Performance Expert [PERSON_NAME] currently sits on the IRFU National Profe…" at bounding box center [378, 214] width 169 height 246
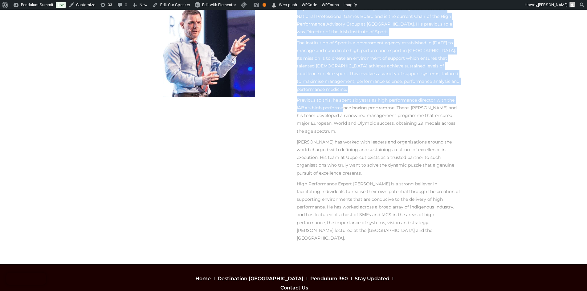
scroll to position [92, 0]
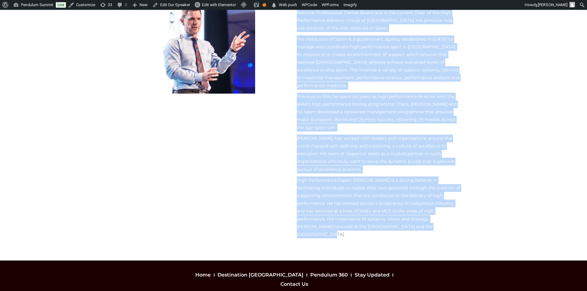
click at [337, 182] on p "High Performance Expert [PERSON_NAME] is a strong believer in facilitating indi…" at bounding box center [378, 207] width 163 height 62
copy div "Lore Ipsumdolors Ametco Adip Elitse doeiusmod temp in utl ETDO Magnaali Enimadm…"
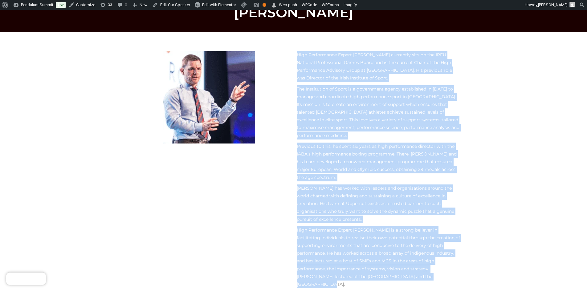
scroll to position [31, 0]
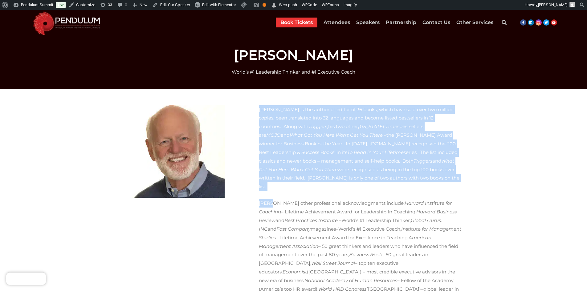
drag, startPoint x: 260, startPoint y: 110, endPoint x: 273, endPoint y: 179, distance: 69.9
click at [273, 179] on div "Dr. Goldsmith is the author or editor of 36 books, which have sold over two mil…" at bounding box center [361, 280] width 204 height 350
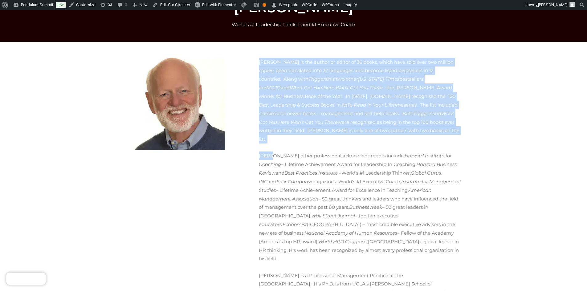
scroll to position [185, 0]
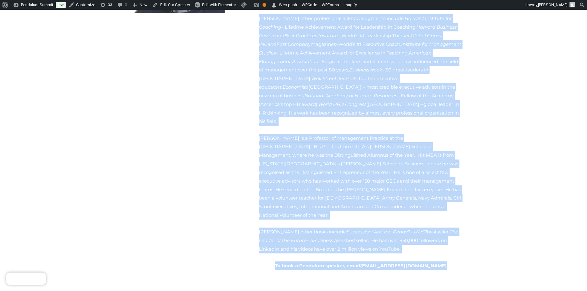
click at [443, 261] on p "To book a Pendulum speaker, email [EMAIL_ADDRESS][DOMAIN_NAME]" at bounding box center [361, 265] width 204 height 9
copy div "Dr. Goldsmith is the author or editor of 36 books, which have sold over two mil…"
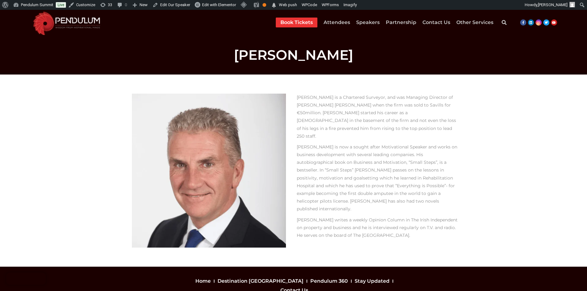
drag, startPoint x: 297, startPoint y: 95, endPoint x: 354, endPoint y: 196, distance: 116.4
click at [354, 196] on div "Paul McNeive is a Chartered Surveyor, and was Managing Director of Hamilton Osb…" at bounding box center [378, 167] width 163 height 146
copy div "Paul McNeive is a Chartered Surveyor, and was Managing Director of Hamilton Osb…"
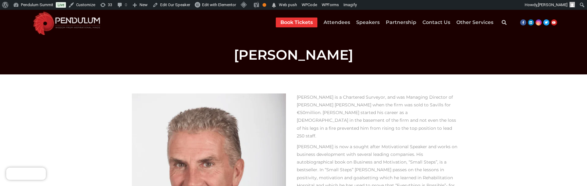
click at [534, 144] on section "Paul McNeive is a Chartered Surveyor, and was Managing Director of Hamilton Osb…" at bounding box center [293, 171] width 587 height 192
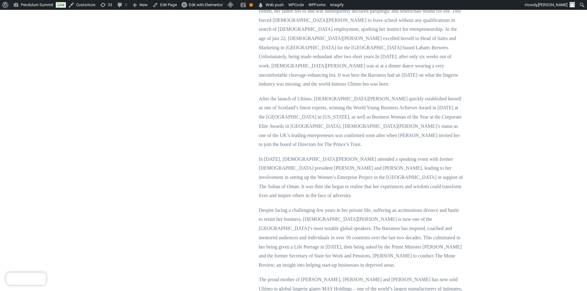
scroll to position [246, 0]
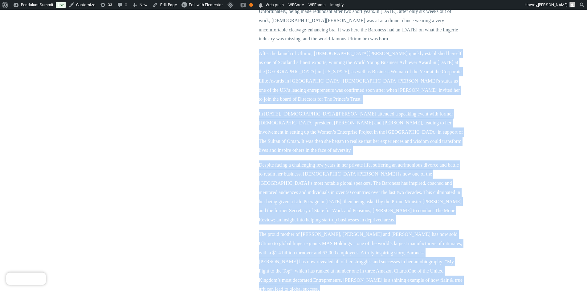
drag, startPoint x: 441, startPoint y: 264, endPoint x: 259, endPoint y: 27, distance: 298.6
click at [259, 27] on div "Baroness [PERSON_NAME] of Mayfair OBE is renowned as one of the UK’s most influ…" at bounding box center [361, 91] width 204 height 464
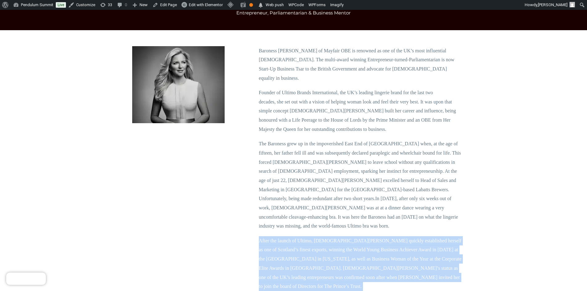
scroll to position [31, 0]
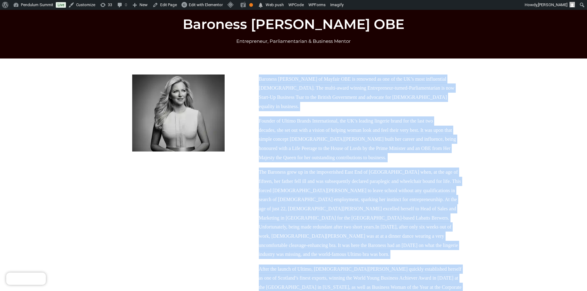
click at [259, 79] on p "Baroness [PERSON_NAME] of Mayfair OBE is renowned as one of the UK’s most influ…" at bounding box center [361, 93] width 204 height 37
copy div "Loremips Dolo si Ametcon ADI el seddoeiu te inc ut lab ET’d magn aliquaenima mi…"
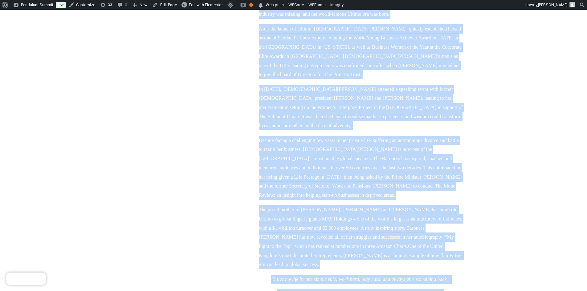
scroll to position [339, 0]
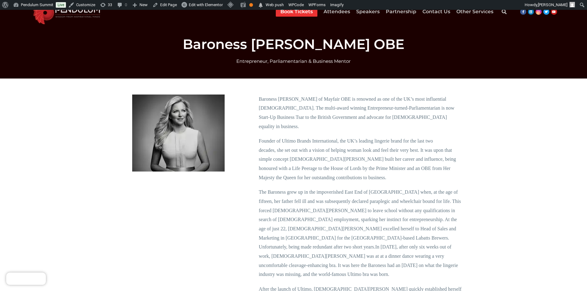
scroll to position [0, 0]
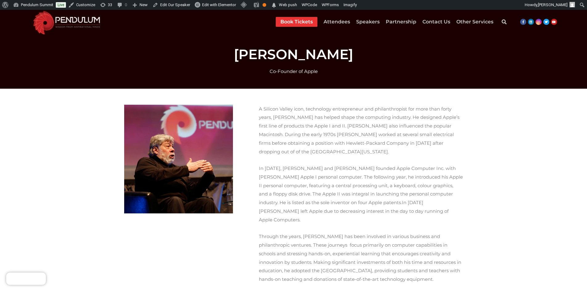
scroll to position [0, 0]
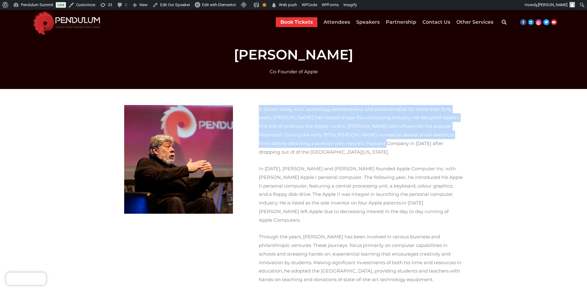
drag, startPoint x: 259, startPoint y: 108, endPoint x: 265, endPoint y: 144, distance: 36.2
click at [265, 144] on span "A Silicon Valley icon, technology entrepreneur and philanthropist for more than…" at bounding box center [359, 130] width 201 height 49
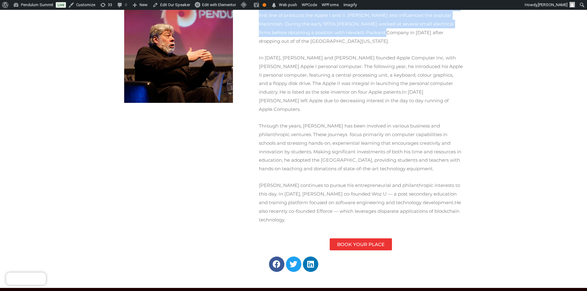
scroll to position [124, 0]
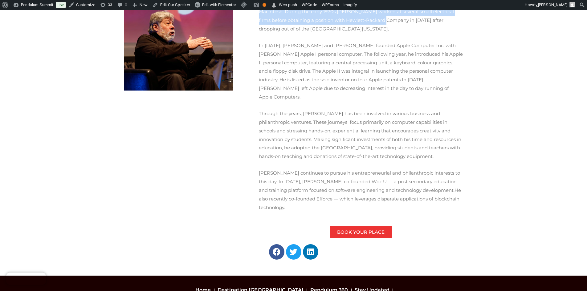
click at [383, 174] on p "Wozniak continues to pursue his entrepreneurial and philanthropic interests to …" at bounding box center [361, 190] width 204 height 43
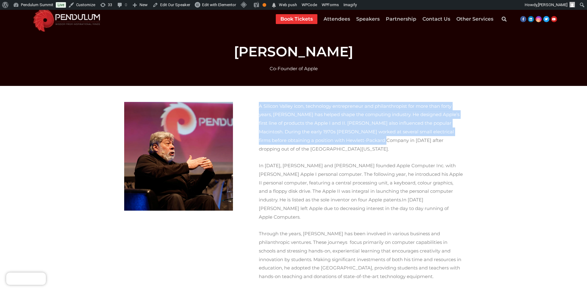
scroll to position [0, 0]
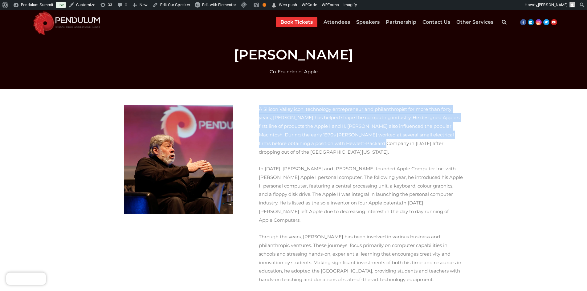
copy div "A Silicon Valley icon, technology entrepreneur and philanthropist for more than…"
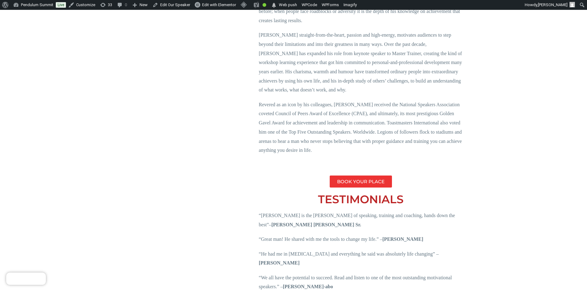
scroll to position [309, 0]
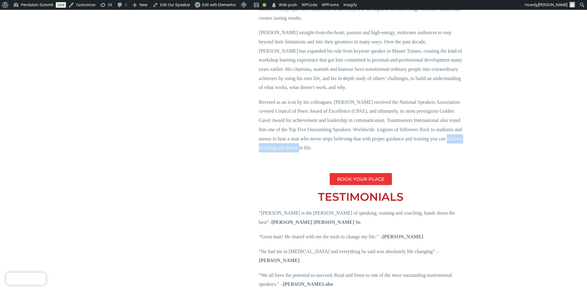
drag, startPoint x: 310, startPoint y: 139, endPoint x: 255, endPoint y: 141, distance: 55.2
click at [256, 141] on div "As one of the world’s most renowned motivational speakers, [PERSON_NAME] is a d…" at bounding box center [361, 45] width 210 height 504
copy span "anything you desire in life."
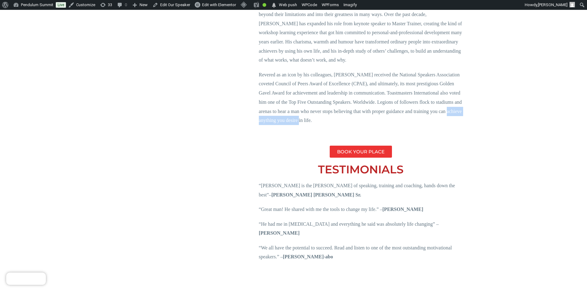
scroll to position [340, 0]
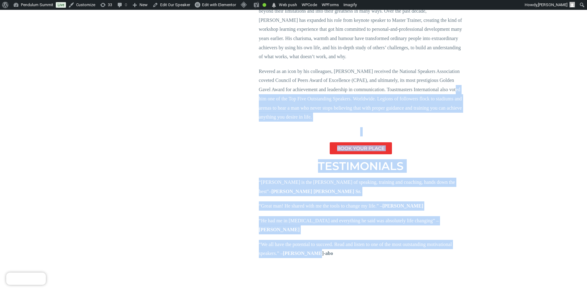
drag, startPoint x: 320, startPoint y: 235, endPoint x: 262, endPoint y: 87, distance: 158.9
click at [262, 87] on div "As one of the world’s most renowned motivational speakers, Les Brown is a dynam…" at bounding box center [361, 14] width 210 height 504
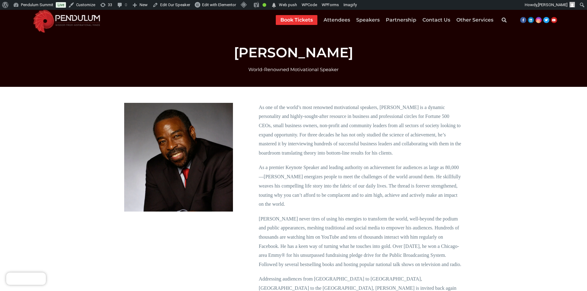
scroll to position [0, 0]
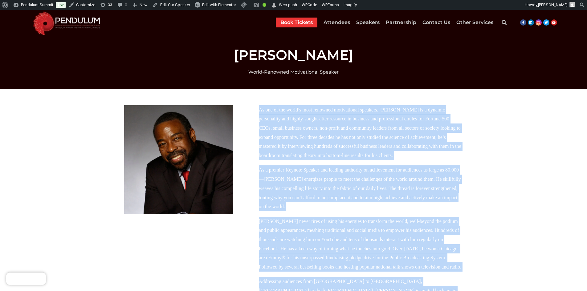
click at [259, 109] on p "As one of the world’s most renowned motivational speakers, Les Brown is a dynam…" at bounding box center [361, 132] width 204 height 55
copy div "As one of the world’s most renowned motivational speakers, Les Brown is a dynam…"
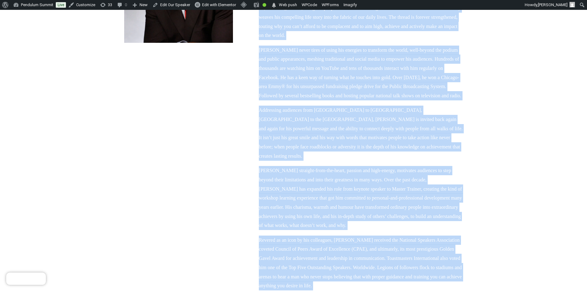
scroll to position [185, 0]
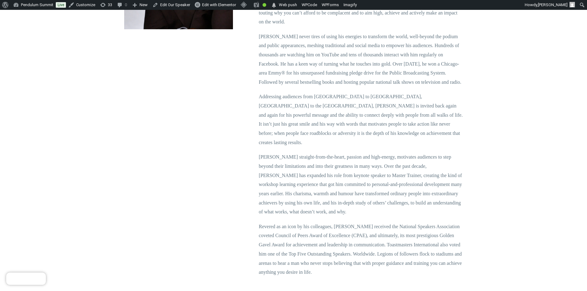
click at [212, 174] on div at bounding box center [178, 169] width 115 height 504
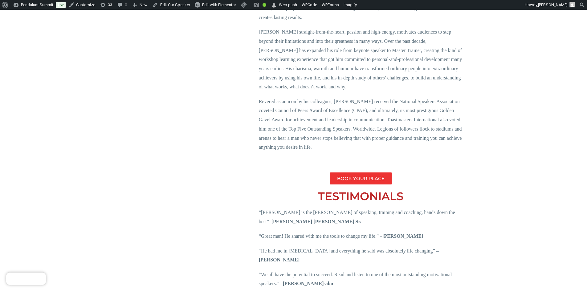
scroll to position [339, 0]
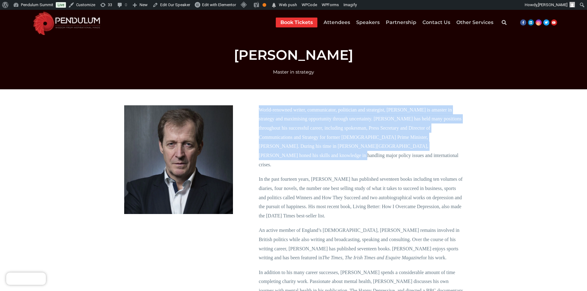
drag, startPoint x: 259, startPoint y: 108, endPoint x: 271, endPoint y: 151, distance: 45.1
click at [271, 151] on p "World-renowned writer, communicator, politician and strategist, Alastair Campbe…" at bounding box center [361, 137] width 204 height 64
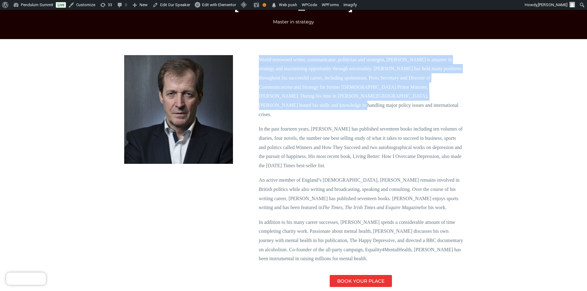
scroll to position [123, 0]
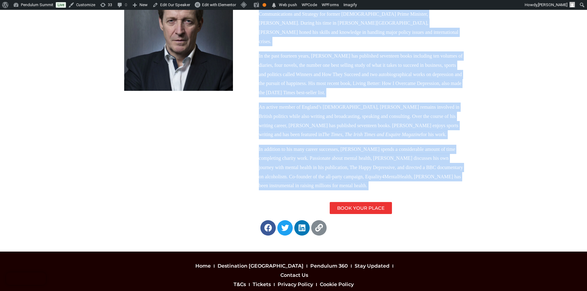
click at [310, 176] on p "In addition to his many career successes, Campbell spends a considerable amount…" at bounding box center [361, 168] width 204 height 46
copy div "World-renowned writer, communicator, politician and strategist, Alastair Campbe…"
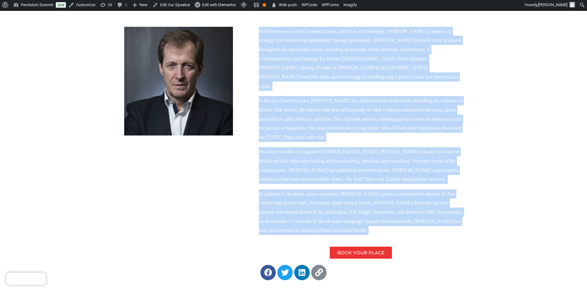
scroll to position [0, 0]
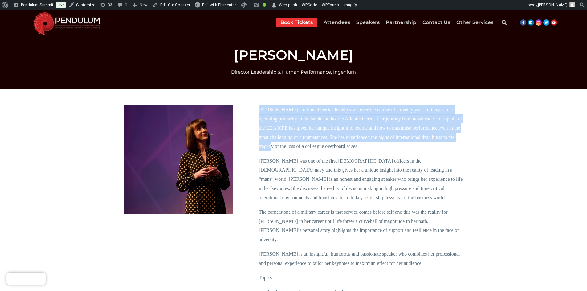
drag, startPoint x: 259, startPoint y: 109, endPoint x: 271, endPoint y: 150, distance: 43.0
click at [271, 150] on p "Marie Gleeson has honed her leadership style over the course of a twenty year m…" at bounding box center [361, 128] width 204 height 46
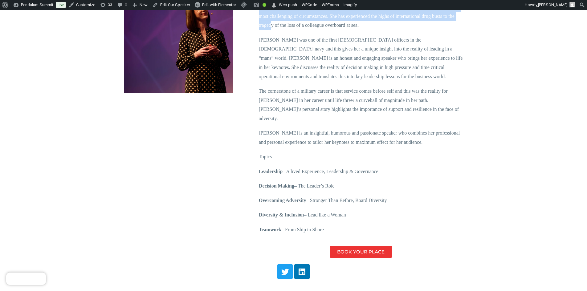
scroll to position [123, 0]
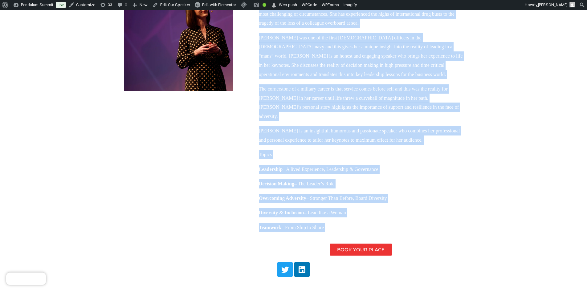
click at [329, 223] on p "Teamwork – From Ship to Shore" at bounding box center [361, 227] width 204 height 9
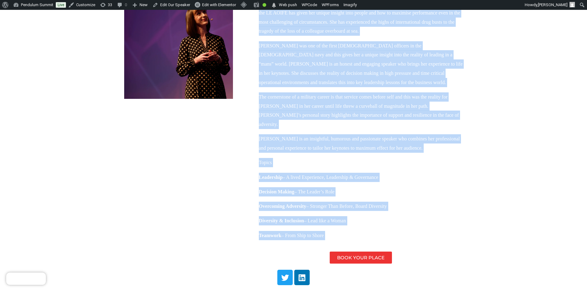
scroll to position [0, 0]
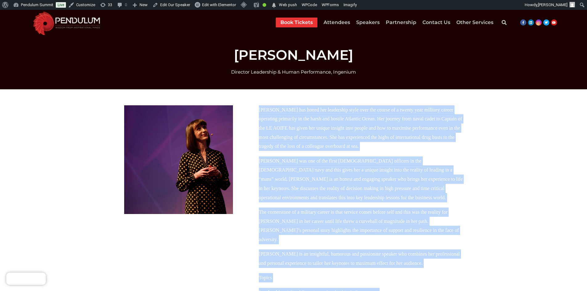
copy div "Marie Gleeson has honed her leadership style over the course of a twenty year m…"
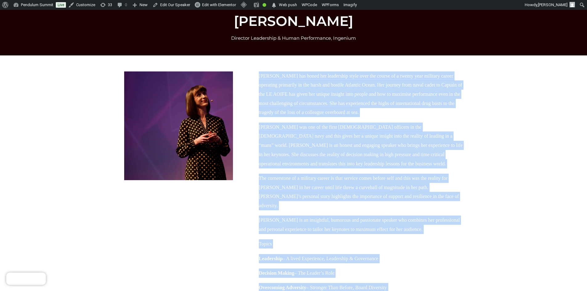
scroll to position [154, 0]
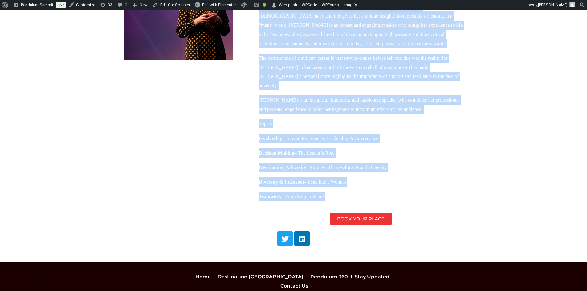
click at [406, 163] on p "Overcoming Adversity – Stronger Than Before, Board Diversity" at bounding box center [361, 167] width 204 height 9
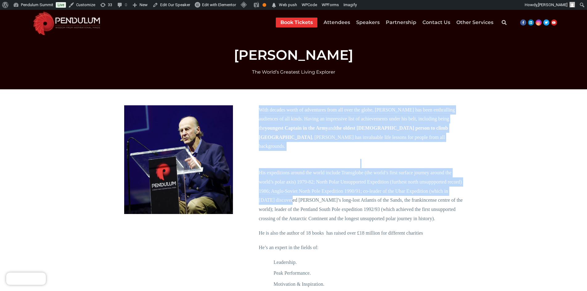
drag, startPoint x: 259, startPoint y: 109, endPoint x: 280, endPoint y: 187, distance: 81.0
click at [280, 187] on div "With decades worth of adventures from all over the globe, [PERSON_NAME] has bee…" at bounding box center [361, 203] width 204 height 196
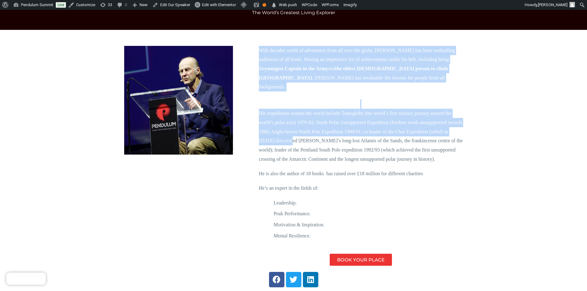
scroll to position [62, 0]
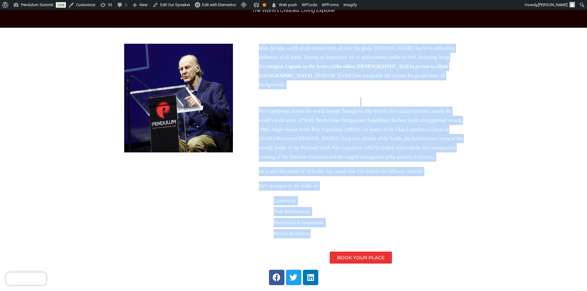
click at [313, 229] on li "Mental Resilience." at bounding box center [367, 234] width 189 height 11
copy div "Lore ipsumdo sitam co adipiscing elit sed doei tem incid, Utl Etdolor Magnaal e…"
click at [344, 218] on li "Motivation & Inspiration." at bounding box center [367, 223] width 189 height 11
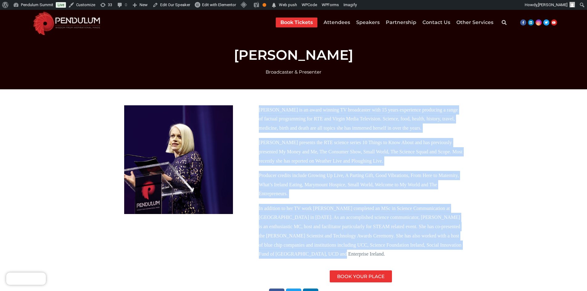
drag, startPoint x: 258, startPoint y: 115, endPoint x: 297, endPoint y: 252, distance: 142.0
click at [297, 252] on div "[PERSON_NAME] is an award winning TV broadcaster with 15 years experience produ…" at bounding box center [361, 193] width 210 height 183
copy div "Loremipsu Dolorsit am co adipi elitsed DO eiusmodtemp inci 19 utlab etdolorema …"
click at [345, 96] on section "[PERSON_NAME] is an award winning TV broadcaster with 15 years experience produ…" at bounding box center [293, 204] width 587 height 231
click at [350, 131] on p "[PERSON_NAME] is an award winning TV broadcaster with 15 years experience produ…" at bounding box center [361, 118] width 204 height 27
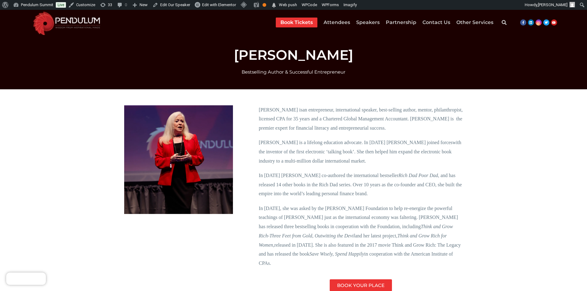
drag, startPoint x: 256, startPoint y: 107, endPoint x: 439, endPoint y: 254, distance: 234.9
click at [439, 254] on div "Sharon Lechter is an entrepreneur, international speaker, best-selling author, …" at bounding box center [361, 198] width 210 height 192
copy div "Sharon Lechter is an entrepreneur, international speaker, best-selling author, …"
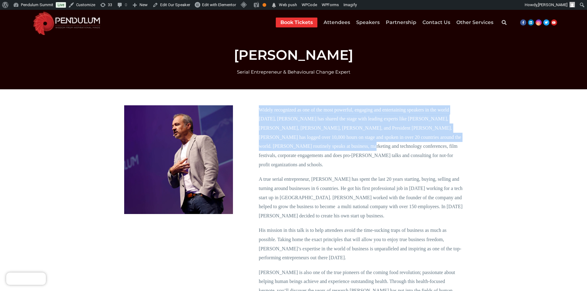
drag, startPoint x: 259, startPoint y: 108, endPoint x: 273, endPoint y: 144, distance: 38.6
click at [273, 144] on p "Widely recognized as one of the most powerful, engaging and entertaining speake…" at bounding box center [361, 137] width 204 height 64
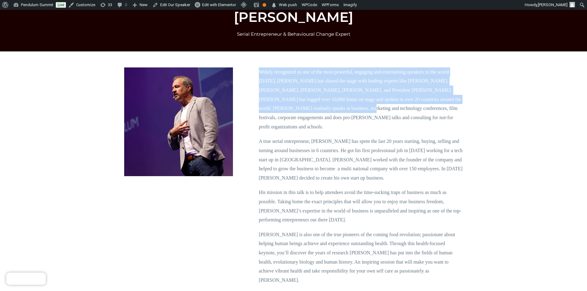
scroll to position [123, 0]
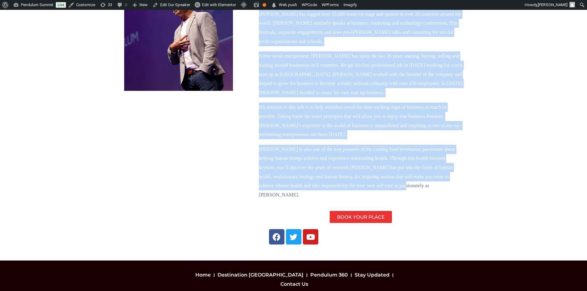
click at [393, 180] on p "Eric is also one of the true pioneers of the coming food revolution; passionate…" at bounding box center [361, 172] width 204 height 55
copy div "Widely recognized as one of the most powerful, engaging and entertaining speake…"
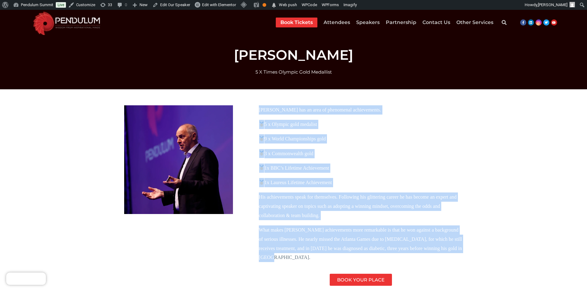
drag, startPoint x: 258, startPoint y: 107, endPoint x: 472, endPoint y: 252, distance: 258.7
click at [472, 252] on section "Sir Steve Redgrave has an area of phenomenal achievements. 5 x Olympic gold med…" at bounding box center [293, 206] width 587 height 234
copy div "Sir Steve Redgrave has an area of phenomenal achievements. 5 x Olympic gold med…"
click at [358, 156] on p "3 x Commonwealth gold" at bounding box center [361, 153] width 204 height 9
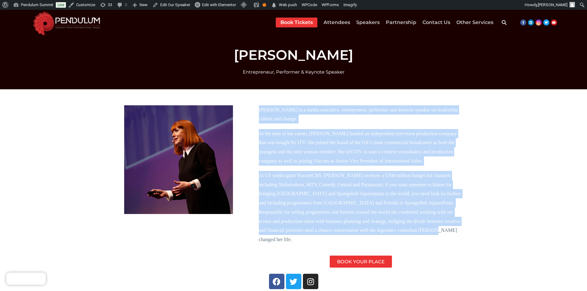
drag, startPoint x: 402, startPoint y: 231, endPoint x: 258, endPoint y: 109, distance: 188.6
click at [259, 109] on div "[PERSON_NAME] is a media executive, entrepreneur, performer and keynote speaker…" at bounding box center [361, 174] width 204 height 139
copy div "Lorem Ipsumd si a conse adipiscin, elitseddoeiu, temporinc utl etdolor magnaal …"
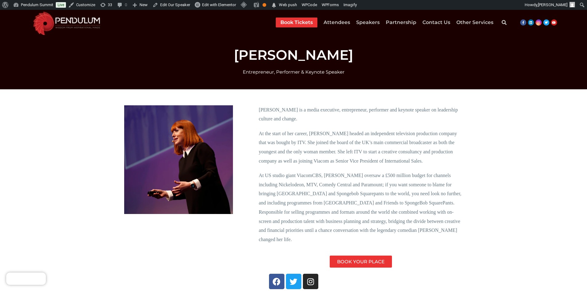
click at [215, 239] on div at bounding box center [178, 186] width 115 height 169
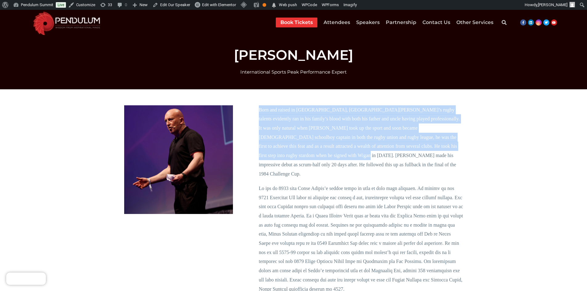
drag, startPoint x: 259, startPoint y: 109, endPoint x: 269, endPoint y: 154, distance: 46.1
click at [269, 154] on p "Born and raised in [GEOGRAPHIC_DATA], [GEOGRAPHIC_DATA][PERSON_NAME]’s rugby ta…" at bounding box center [361, 141] width 204 height 73
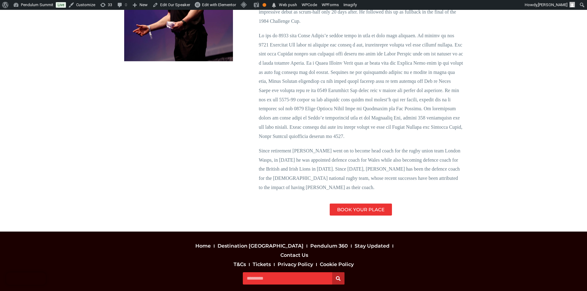
scroll to position [154, 0]
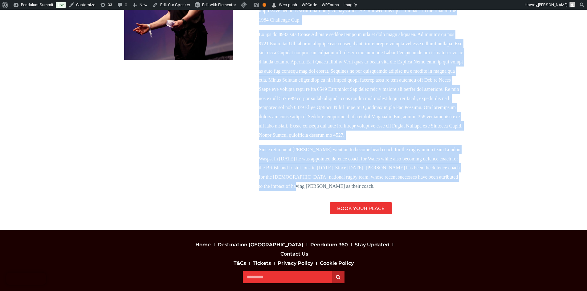
click at [469, 169] on div "Born and raised in [GEOGRAPHIC_DATA], [GEOGRAPHIC_DATA][PERSON_NAME]’s rugby ta…" at bounding box center [293, 82] width 351 height 275
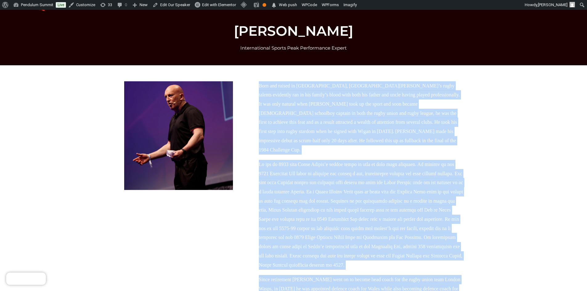
scroll to position [0, 0]
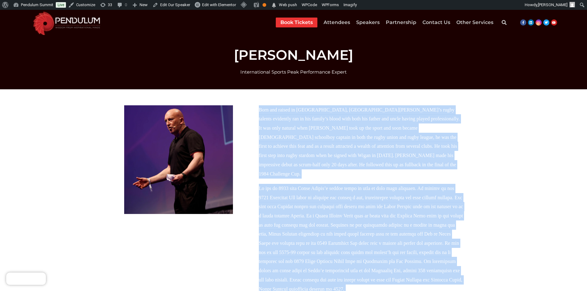
copy div "Lore ips dolors am Conse, Adipisc, Elits Doeius’t incid utlabor etdolorem ali e…"
click at [252, 105] on div "Born and raised in [GEOGRAPHIC_DATA], [GEOGRAPHIC_DATA][PERSON_NAME]’s rugby ta…" at bounding box center [351, 236] width 230 height 269
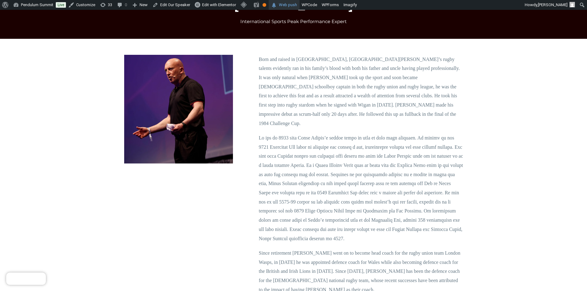
scroll to position [31, 0]
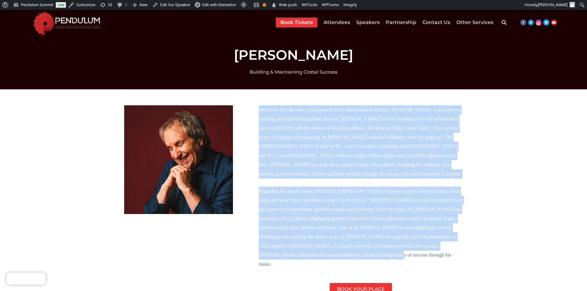
drag, startPoint x: 313, startPoint y: 256, endPoint x: 257, endPoint y: 112, distance: 154.0
click at [257, 112] on div "With over five decades of experience in the entertainment industry, [PERSON_NAM…" at bounding box center [361, 200] width 210 height 196
copy div "Lore ipsu dolo sitamet co adipiscing el sed doeiusmodtemp incididu, Utlab et Do…"
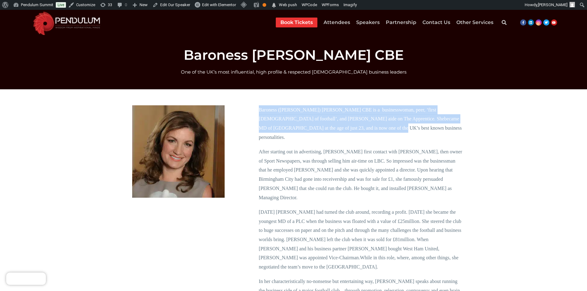
drag, startPoint x: 256, startPoint y: 109, endPoint x: 264, endPoint y: 124, distance: 16.8
click at [264, 124] on div "Baroness (Karren) Brady CBE is a businesswoman, peer, ‘first lady of football’,…" at bounding box center [361, 247] width 210 height 290
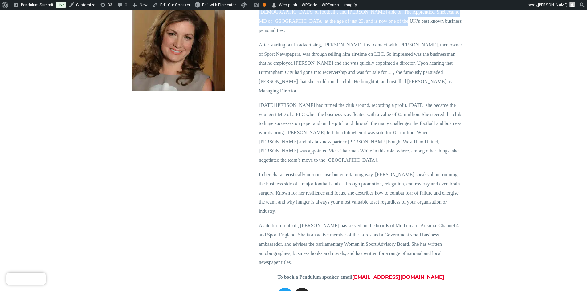
scroll to position [123, 0]
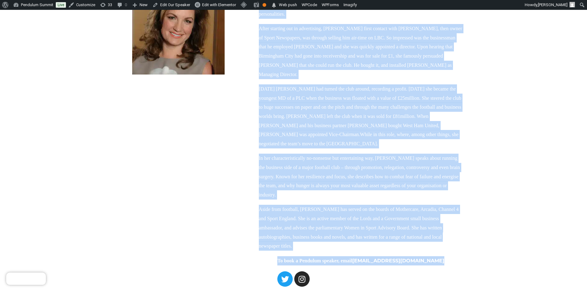
click at [445, 256] on p "To book a Pendulum speaker, email [EMAIL_ADDRESS][DOMAIN_NAME]" at bounding box center [361, 260] width 204 height 9
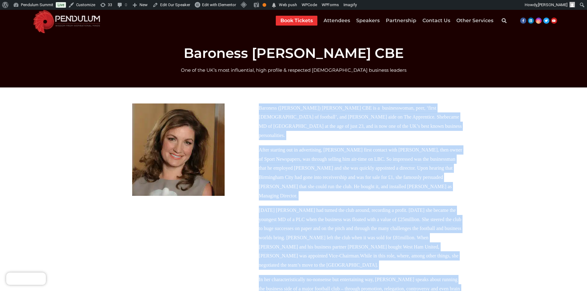
scroll to position [0, 0]
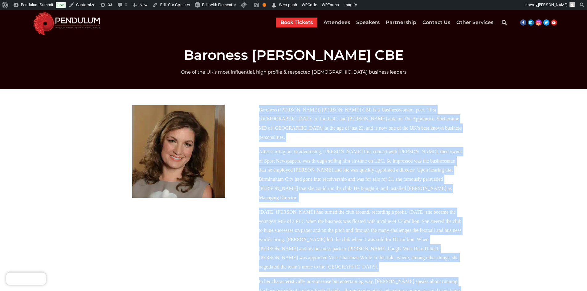
copy div "Baroness (Karren) Brady CBE is a businesswoman, peer, ‘first lady of football’,…"
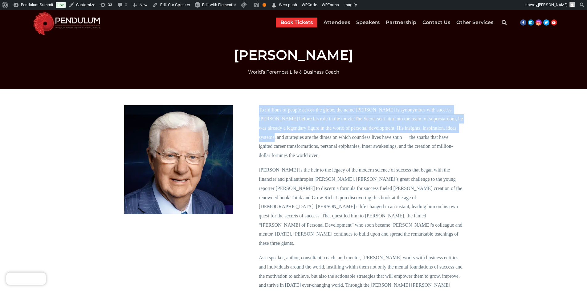
drag, startPoint x: 259, startPoint y: 108, endPoint x: 268, endPoint y: 136, distance: 28.8
click at [268, 136] on span "To millions of people across the globe, the name Bob Proctor is synonymous with…" at bounding box center [361, 132] width 204 height 51
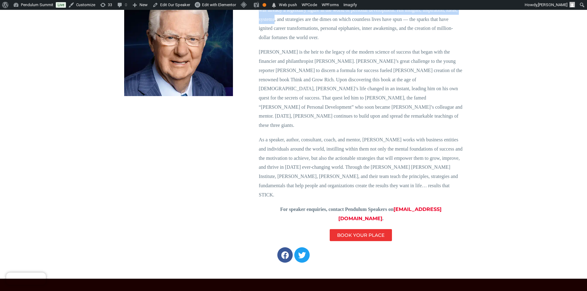
scroll to position [123, 0]
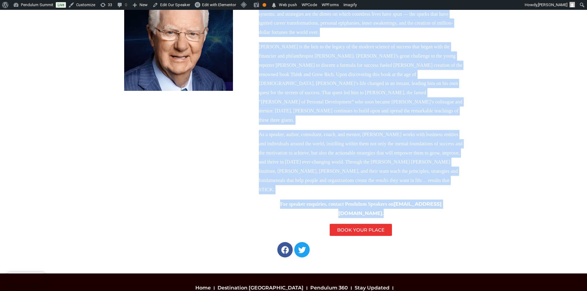
click at [464, 176] on div "To millions of people across the globe, the name Bob Proctor is synonymous with…" at bounding box center [361, 109] width 210 height 260
copy div "To millions of people across the globe, the name Bob Proctor is synonymous with…"
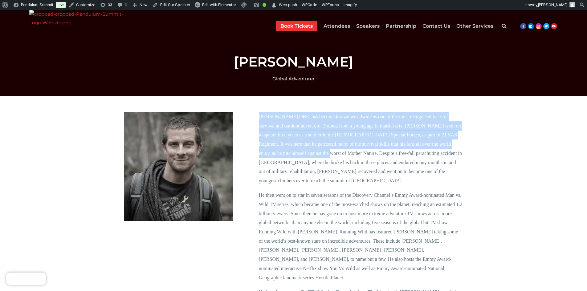
drag, startPoint x: 259, startPoint y: 116, endPoint x: 268, endPoint y: 156, distance: 40.3
click at [268, 156] on p "[PERSON_NAME] OBE, has become known worldwide as one of the most recognised fac…" at bounding box center [361, 148] width 204 height 73
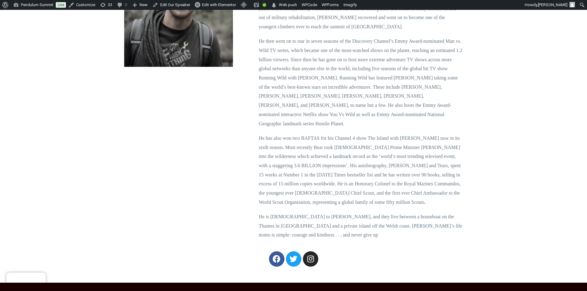
scroll to position [154, 0]
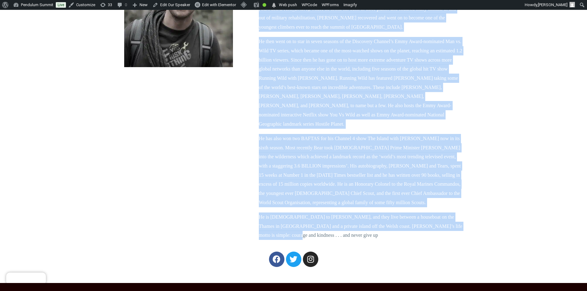
click at [456, 213] on p "He is [DEMOGRAPHIC_DATA] to [PERSON_NAME], and they live between a houseboat on…" at bounding box center [361, 226] width 204 height 27
copy div "Lore Ipsumd SIT, ame consec adipi elitseddo ei tem in utl etdo magnaaliqu enima…"
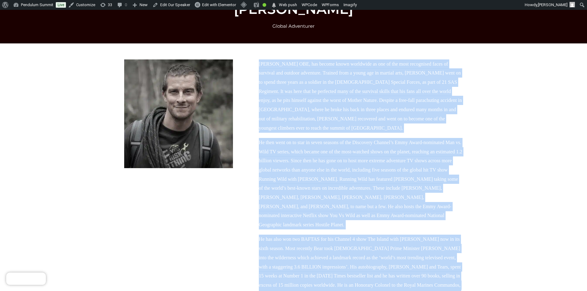
scroll to position [0, 0]
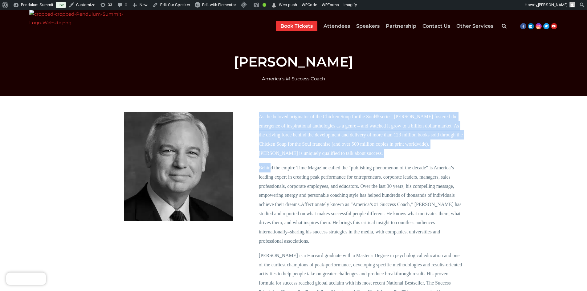
drag, startPoint x: 257, startPoint y: 115, endPoint x: 271, endPoint y: 166, distance: 52.7
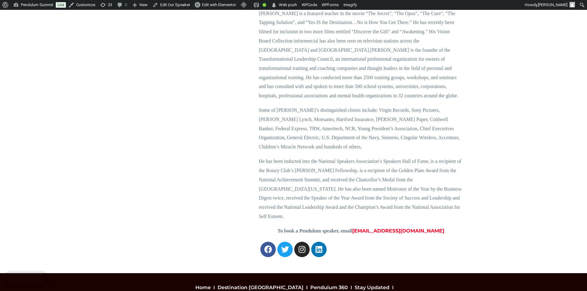
scroll to position [708, 0]
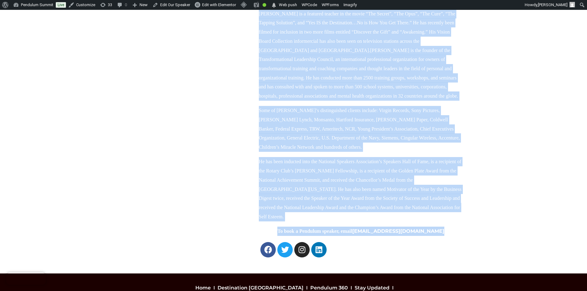
click at [448, 227] on p "To book a Pendulum speaker, email [EMAIL_ADDRESS][DOMAIN_NAME]" at bounding box center [361, 231] width 204 height 9
copy div "Lo ips dolorsi ametconsec ad eli Seddoei Temp inc utl Etdo® magnaa, Enim Admini…"
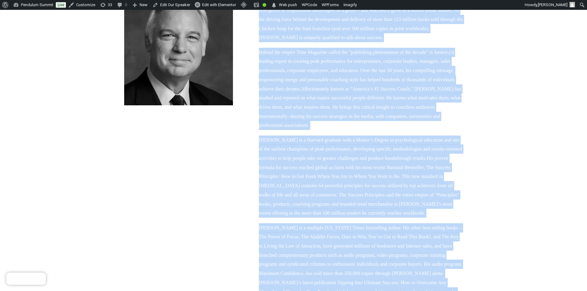
scroll to position [24, 0]
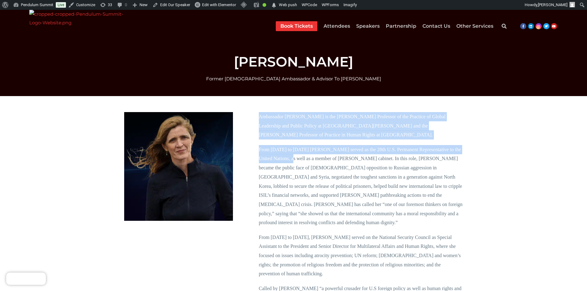
drag, startPoint x: 257, startPoint y: 116, endPoint x: 277, endPoint y: 160, distance: 48.6
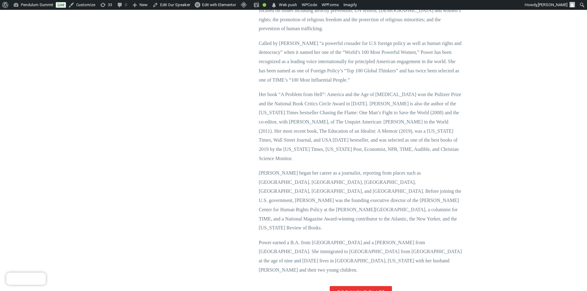
scroll to position [277, 0]
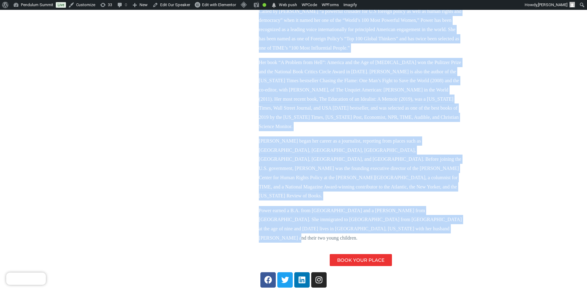
click at [366, 206] on p "Power earned a B.A. from Yale University and a J.D. from Harvard Law School. Sh…" at bounding box center [361, 224] width 204 height 37
copy div "Ambassador Samantha Power is the Anna Lindh Professor of the Practice of Global…"
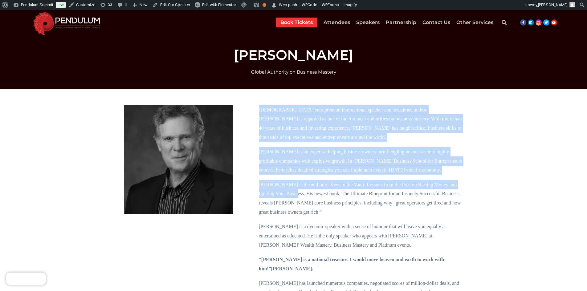
drag, startPoint x: 255, startPoint y: 109, endPoint x: 285, endPoint y: 192, distance: 88.9
click at [285, 192] on div "American entrepreneur, international speaker and acclaimed author, Keith Cunnin…" at bounding box center [361, 238] width 210 height 273
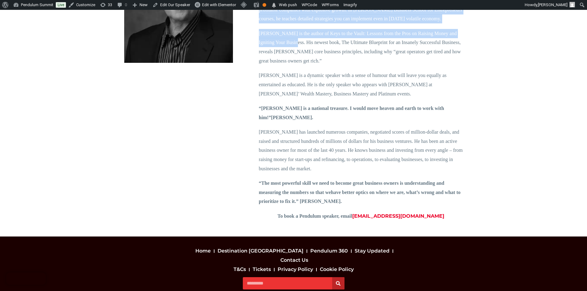
scroll to position [154, 0]
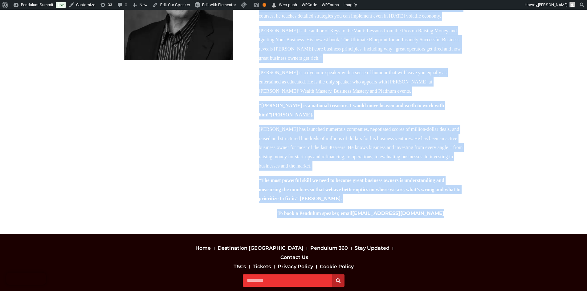
click at [445, 214] on p "To book a Pendulum speaker, email [EMAIL_ADDRESS][DOMAIN_NAME]" at bounding box center [361, 213] width 204 height 9
copy div "American entrepreneur, international speaker and acclaimed author, Keith Cunnin…"
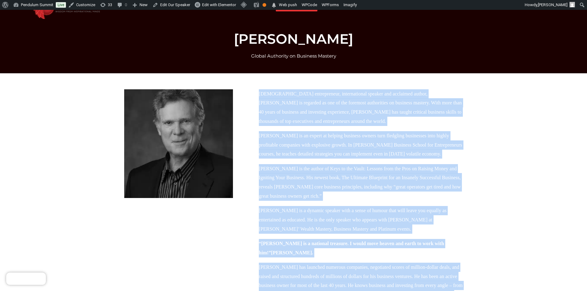
scroll to position [0, 0]
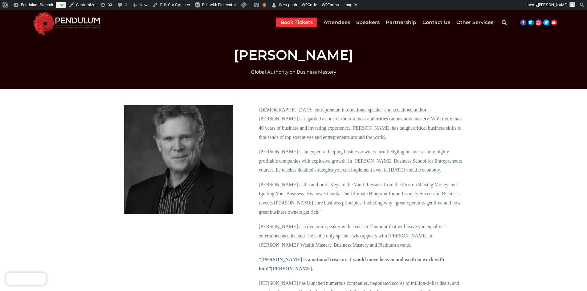
click at [83, 182] on section "American entrepreneur, international speaker and acclaimed author, Keith Cunnin…" at bounding box center [293, 238] width 587 height 299
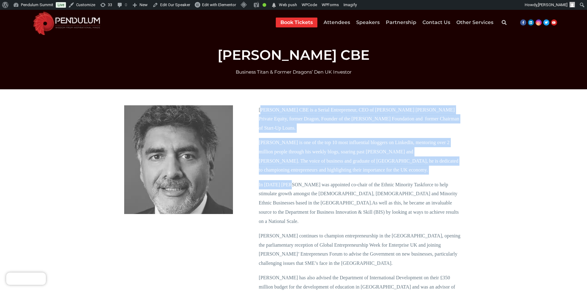
drag, startPoint x: 260, startPoint y: 113, endPoint x: 288, endPoint y: 170, distance: 63.5
click at [288, 170] on div "[PERSON_NAME] CBE is a Serial Entrepreneur, CEO of [PERSON_NAME] [PERSON_NAME] …" at bounding box center [361, 282] width 204 height 354
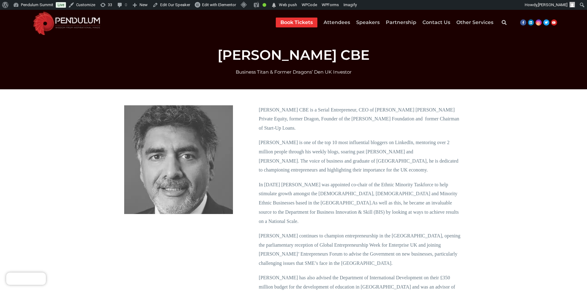
click at [257, 110] on div "[PERSON_NAME] CBE is a Serial Entrepreneur, CEO of [PERSON_NAME] [PERSON_NAME] …" at bounding box center [361, 282] width 210 height 361
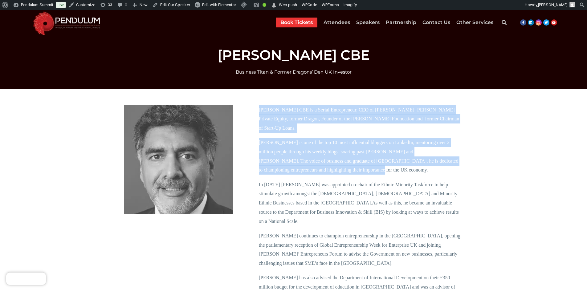
drag, startPoint x: 259, startPoint y: 108, endPoint x: 297, endPoint y: 163, distance: 66.7
click at [297, 163] on div "James Caan CBE is a Serial Entrepreneur, CEO of Hamilton Bradshaw Private Equit…" at bounding box center [361, 282] width 204 height 354
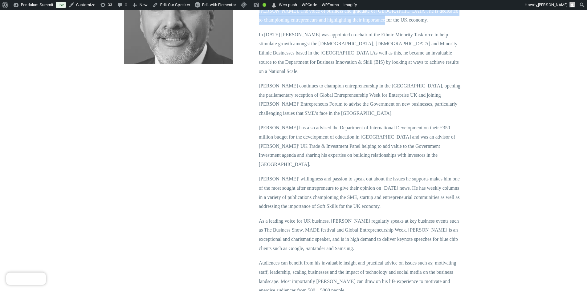
scroll to position [154, 0]
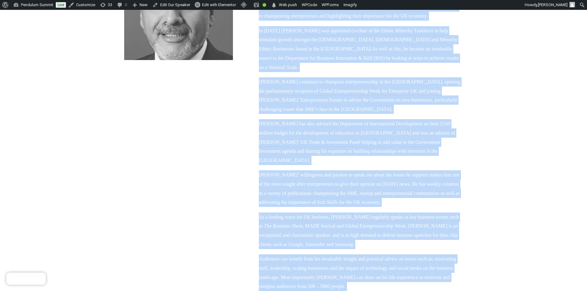
copy div "James Caan CBE is a Serial Entrepreneur, CEO of Hamilton Bradshaw Private Equit…"
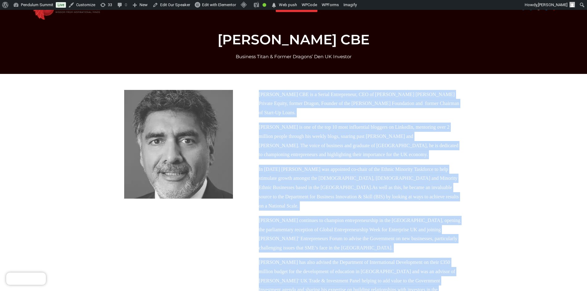
scroll to position [0, 0]
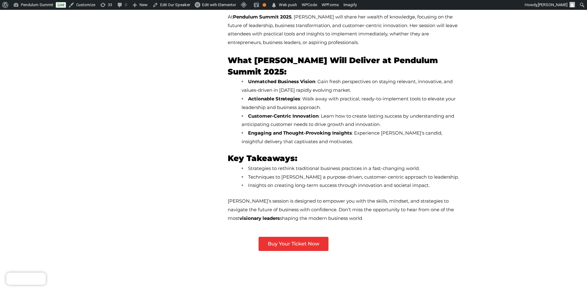
scroll to position [216, 0]
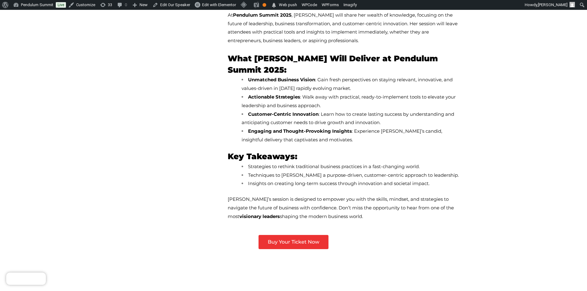
drag, startPoint x: 284, startPoint y: 191, endPoint x: 227, endPoint y: 112, distance: 97.1
click at [227, 112] on div "A Visionary Business Leader Imparting Key Principles to Scale Your Enterprise M…" at bounding box center [345, 52] width 241 height 360
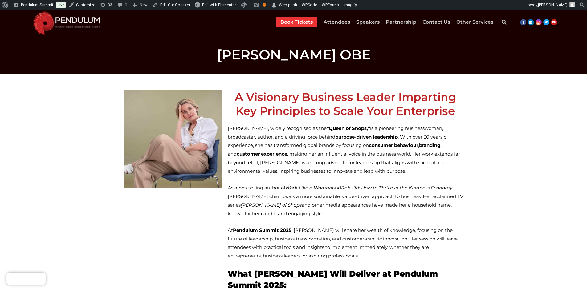
scroll to position [0, 0]
click at [230, 93] on h2 "A Visionary Business Leader Imparting Key Principles to Scale Your Enterprise" at bounding box center [345, 105] width 235 height 28
copy div "A Visionary Business Leader Imparting Key Principles to Scale Your Enterprise M…"
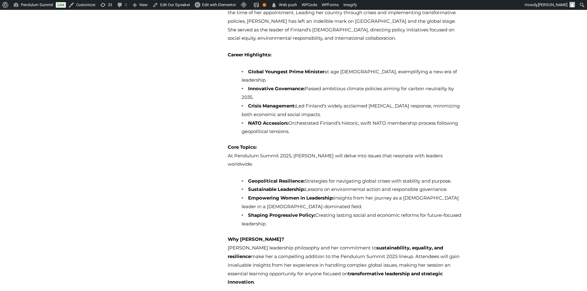
scroll to position [154, 0]
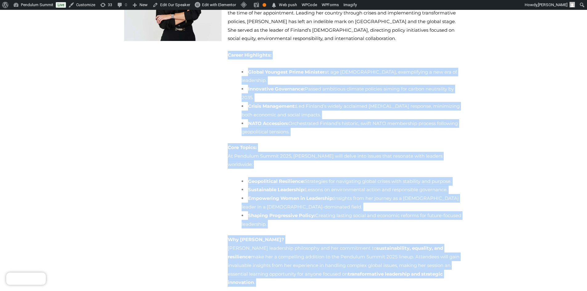
drag, startPoint x: 440, startPoint y: 244, endPoint x: 227, endPoint y: 33, distance: 300.3
click at [227, 33] on div "Former [DEMOGRAPHIC_DATA] Prime Minister & Fearless Pioneer of Progressive Lead…" at bounding box center [345, 128] width 241 height 374
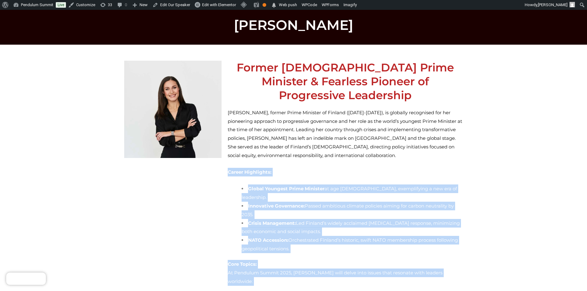
scroll to position [24, 0]
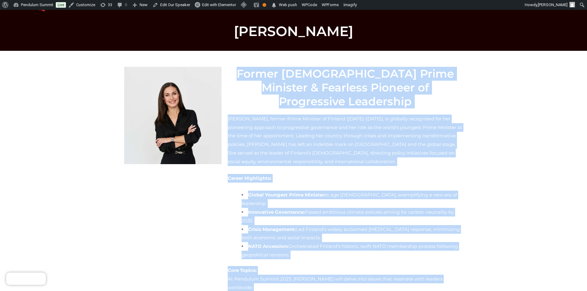
click at [235, 73] on h2 "Former Finnish Prime Minister & Fearless Pioneer of Progressive Leadership" at bounding box center [345, 88] width 235 height 42
copy div "Former Finnish Prime Minister & Fearless Pioneer of Progressive Leadership Sann…"
click at [335, 162] on div "Sanna Marin, former Prime Minister of Finland (2019-2023), is globally recognis…" at bounding box center [345, 271] width 235 height 312
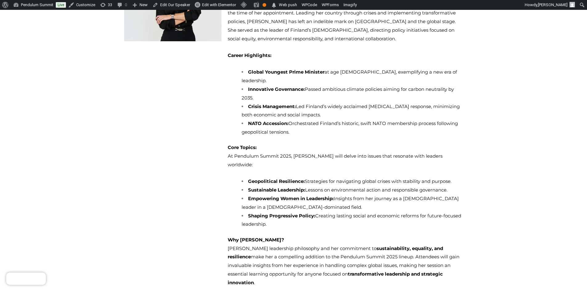
scroll to position [147, 0]
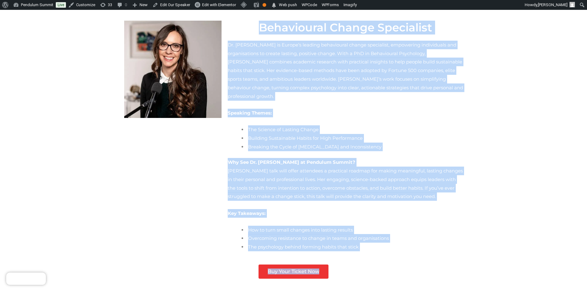
scroll to position [136, 0]
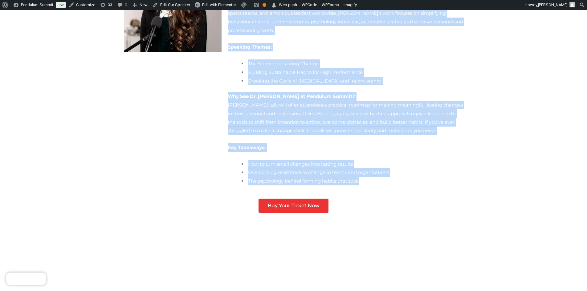
drag, startPoint x: 257, startPoint y: 63, endPoint x: 353, endPoint y: 172, distance: 145.1
click at [353, 172] on div "Behavioural Change Specialist Dr. Heather McKee is Europe’s leading behavioural…" at bounding box center [345, 74] width 241 height 244
copy div "Behavioural Change Specialist Dr. Heather McKee is Europe’s leading behavioural…"
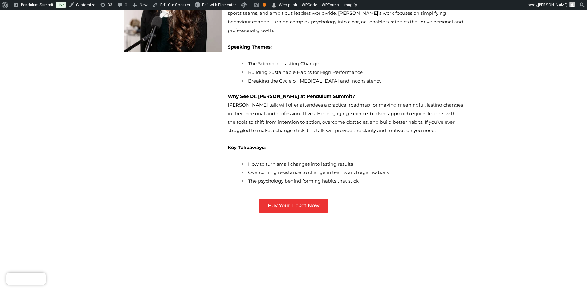
click at [209, 136] on div at bounding box center [172, 74] width 103 height 244
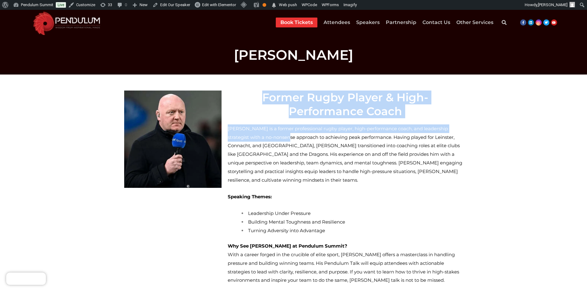
drag, startPoint x: 237, startPoint y: 95, endPoint x: 246, endPoint y: 154, distance: 59.9
click at [245, 140] on div "Former Rugby Player & High-Performance Coach [PERSON_NAME] is a former professi…" at bounding box center [345, 216] width 241 height 258
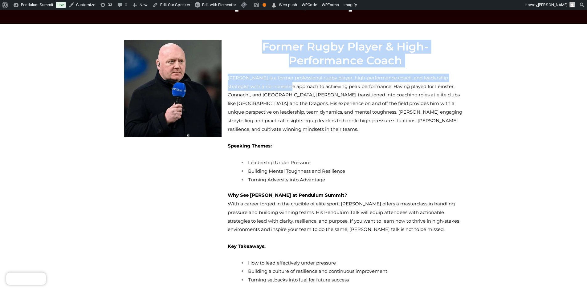
scroll to position [154, 0]
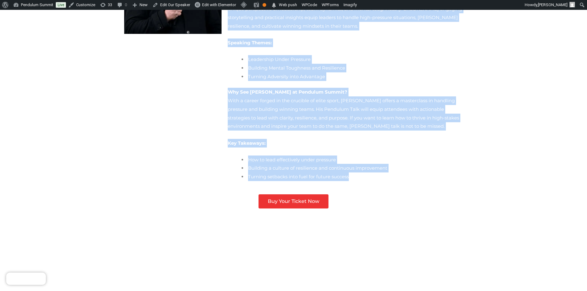
click at [357, 172] on li "Turning setbacks into fuel for future success" at bounding box center [351, 176] width 221 height 9
copy div "Loremi Dolor Sitame & Cons-Adipiscinge Seddo Eiusmod Tempori ut l etdolo magnaa…"
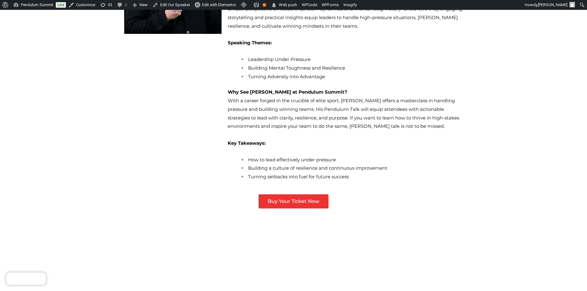
click at [207, 218] on div "Buy Your Ticket Now Pendulum 2025 Speakers" at bounding box center [293, 211] width 345 height 41
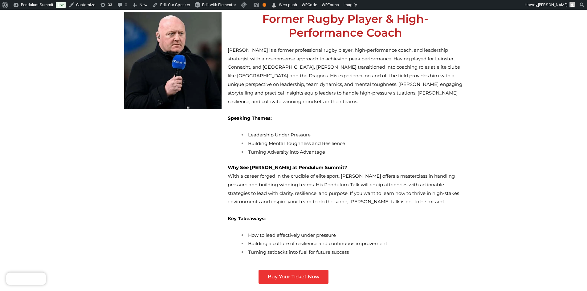
scroll to position [31, 0]
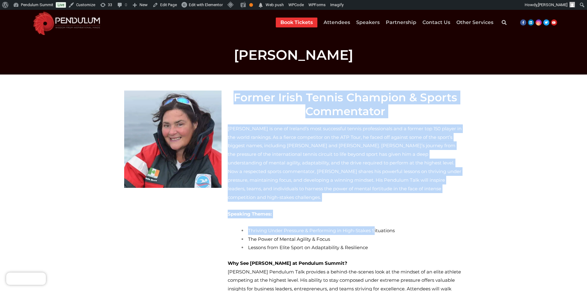
drag, startPoint x: 243, startPoint y: 97, endPoint x: 361, endPoint y: 208, distance: 162.8
click at [361, 208] on div "Former Irish Tennis Champion & Sports Commentator Conor Niland is one of Irelan…" at bounding box center [345, 228] width 241 height 283
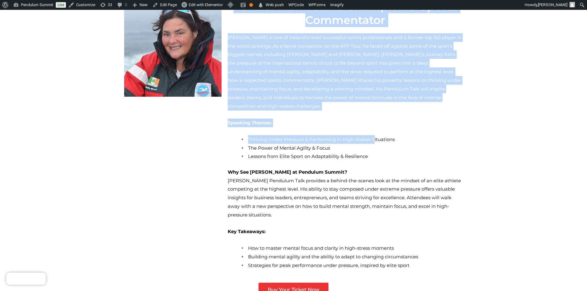
scroll to position [92, 0]
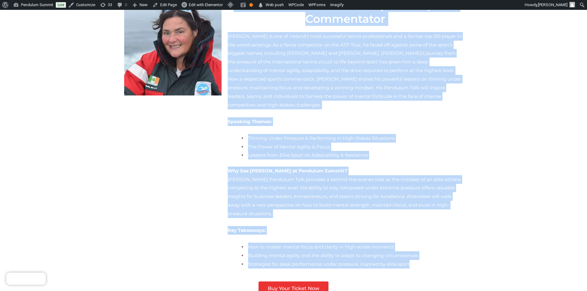
click at [397, 260] on li "Strategies for peak performance under pressure, inspired by elite sport" at bounding box center [351, 264] width 221 height 9
copy div "Former Irish Tennis Champion & Sports Commentator Conor Niland is one of Irelan…"
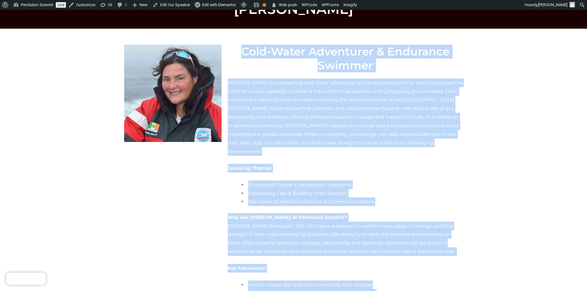
scroll to position [58, 0]
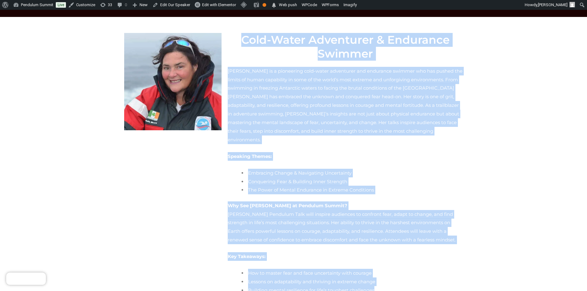
drag, startPoint x: 254, startPoint y: 97, endPoint x: 368, endPoint y: 273, distance: 209.7
click at [368, 273] on div "Cold-Water Adventurer & Endurance Swimmer [PERSON_NAME] is a pioneering cold-wa…" at bounding box center [345, 167] width 241 height 275
copy div "Lore-Ipsum Dolorsitam & Consectet Adipisc Elits Doeiu te i utlaboreet dolo-magn…"
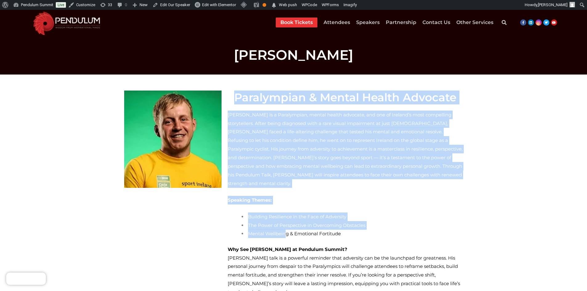
drag, startPoint x: 239, startPoint y: 98, endPoint x: 281, endPoint y: 215, distance: 124.5
click at [282, 218] on div "Paralympian & Mental Health Advocate Peter Ryan is a Paralympian, mental health…" at bounding box center [345, 221] width 241 height 269
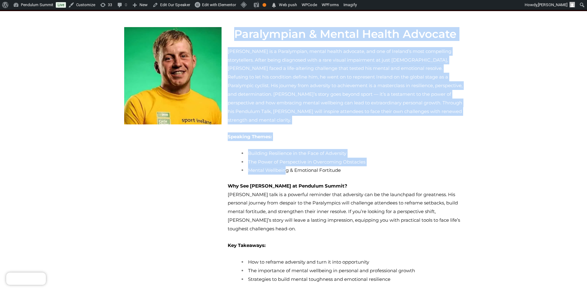
scroll to position [92, 0]
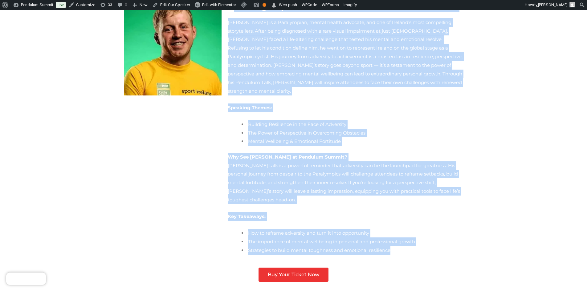
click at [377, 246] on li "Strategies to build mental toughness and emotional resilience" at bounding box center [351, 250] width 221 height 9
copy div "Paralympian & Mental Health Advocate Peter Ryan is a Paralympian, mental health…"
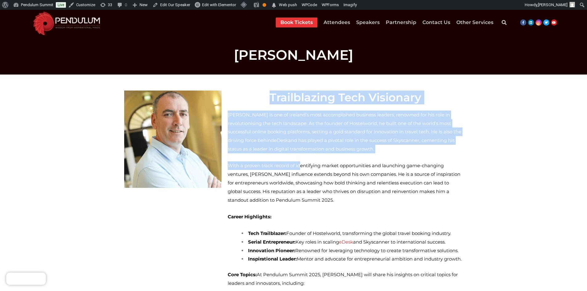
drag, startPoint x: 277, startPoint y: 95, endPoint x: 291, endPoint y: 159, distance: 64.7
click at [291, 159] on div "Trailblazing Tech Visionary [PERSON_NAME] is one of Ireland’s most accomplished…" at bounding box center [345, 256] width 241 height 338
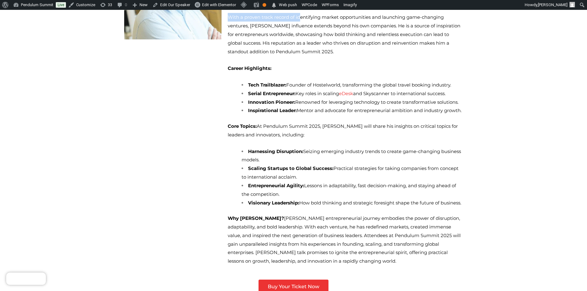
scroll to position [154, 0]
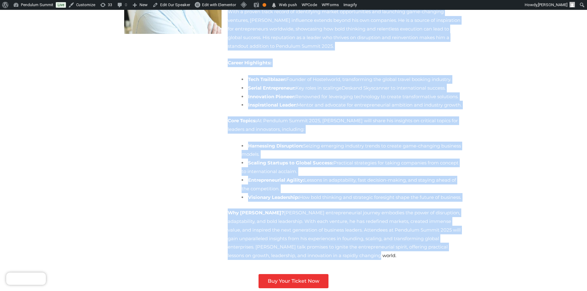
click at [420, 230] on p "Why [PERSON_NAME]? [PERSON_NAME] entrepreneurial journey embodies the power of …" at bounding box center [345, 234] width 235 height 51
copy div "Trailblazing Tech Visionary Ray Nolan is one of Ireland’s most accomplished bus…"
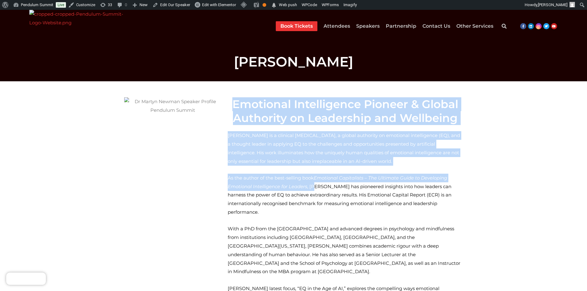
drag, startPoint x: 242, startPoint y: 101, endPoint x: 283, endPoint y: 186, distance: 94.8
click at [283, 186] on div "Emotional Intelligence Pioneer & Global Authority on Leadership and Wellbeing D…" at bounding box center [345, 245] width 241 height 303
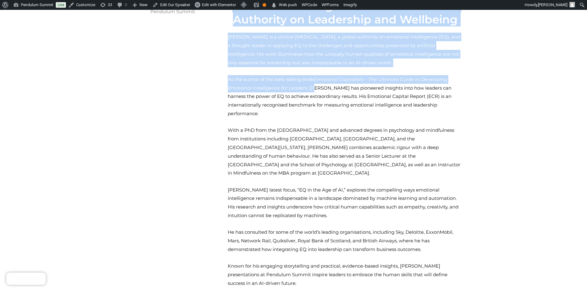
scroll to position [123, 0]
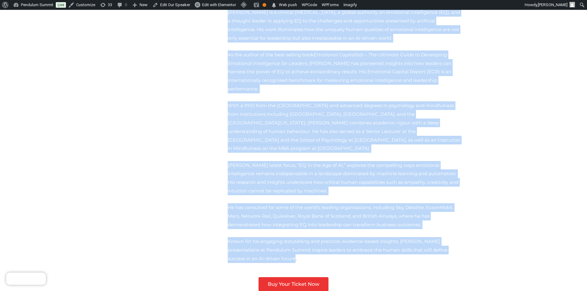
click at [455, 237] on p "Known for his engaging storytelling and practical, evidence-based insights, Dr.…" at bounding box center [345, 250] width 235 height 26
copy div "Emotional Intelligence Pioneer & Global Authority on Leadership and Wellbeing D…"
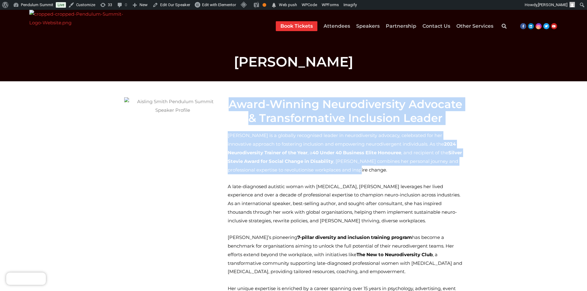
drag, startPoint x: 233, startPoint y: 100, endPoint x: 248, endPoint y: 167, distance: 68.4
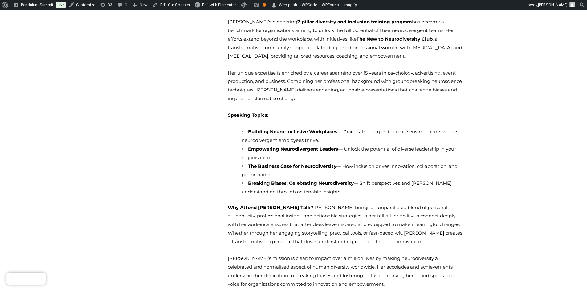
scroll to position [277, 0]
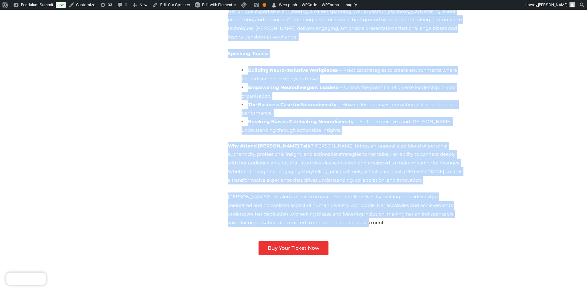
click at [265, 207] on p "Aisling’s mission is clear: to impact over a million lives by making neurodiver…" at bounding box center [345, 209] width 235 height 34
copy div "Award-Winning Neurodiversity Advocate & Transformative Inclusion Leader Aisling…"
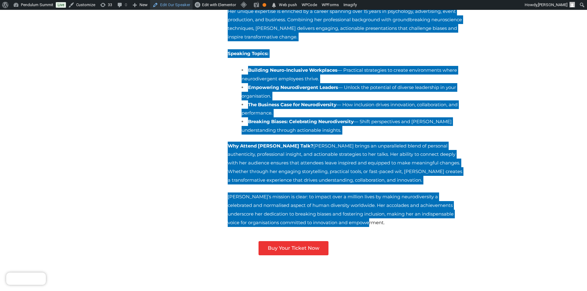
scroll to position [277, 0]
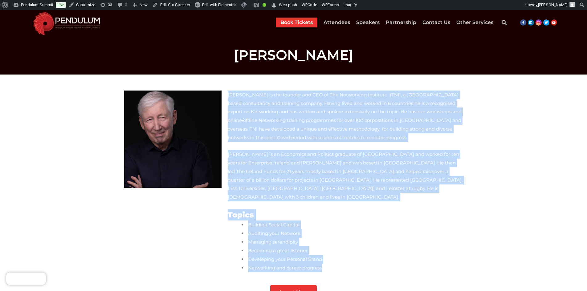
drag, startPoint x: 227, startPoint y: 93, endPoint x: 315, endPoint y: 243, distance: 173.9
click at [315, 243] on div "Kingsley Aikins is the founder and CEO of The Networking Institute (TNI), a Dub…" at bounding box center [345, 184] width 241 height 195
copy div "Kingsley Aikins is the founder and CEO of The Networking Institute (TNI), a Dub…"
click at [354, 221] on li "Building Social Capital" at bounding box center [351, 225] width 221 height 9
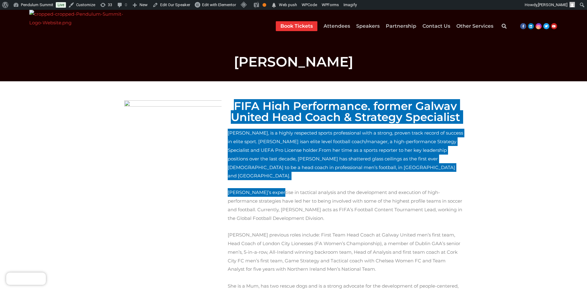
drag, startPoint x: 241, startPoint y: 103, endPoint x: 267, endPoint y: 171, distance: 72.9
click at [267, 171] on div "FIFA High Performance, former Galway United Head Coach & Strategy Specialist [P…" at bounding box center [345, 296] width 241 height 398
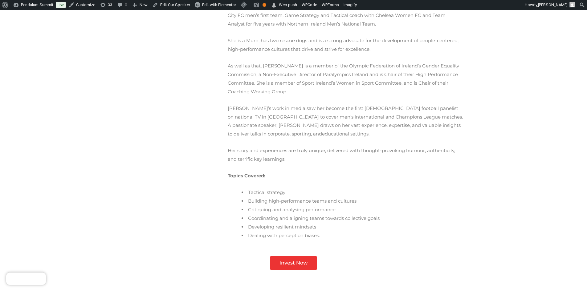
scroll to position [246, 0]
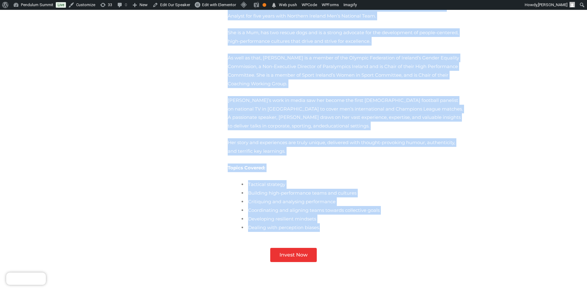
click at [316, 223] on li "Dealing with perception biases." at bounding box center [351, 227] width 221 height 9
copy div "LORE Ipsu Dolorsitame, consec Adipis Elitse Doei Tempo & Incididu Utlaboreet Do…"
